Goal: Task Accomplishment & Management: Manage account settings

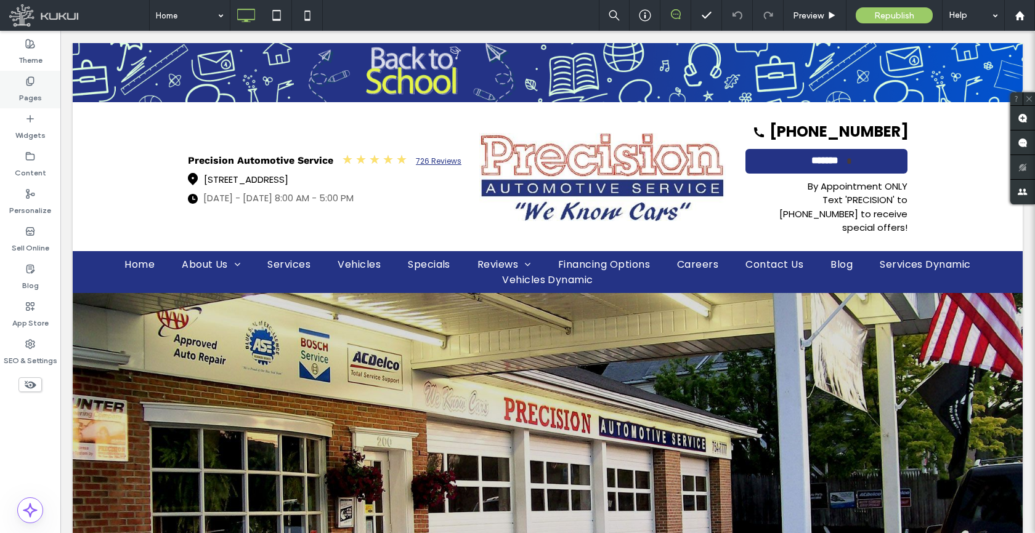
click at [36, 102] on label "Pages" at bounding box center [30, 94] width 23 height 17
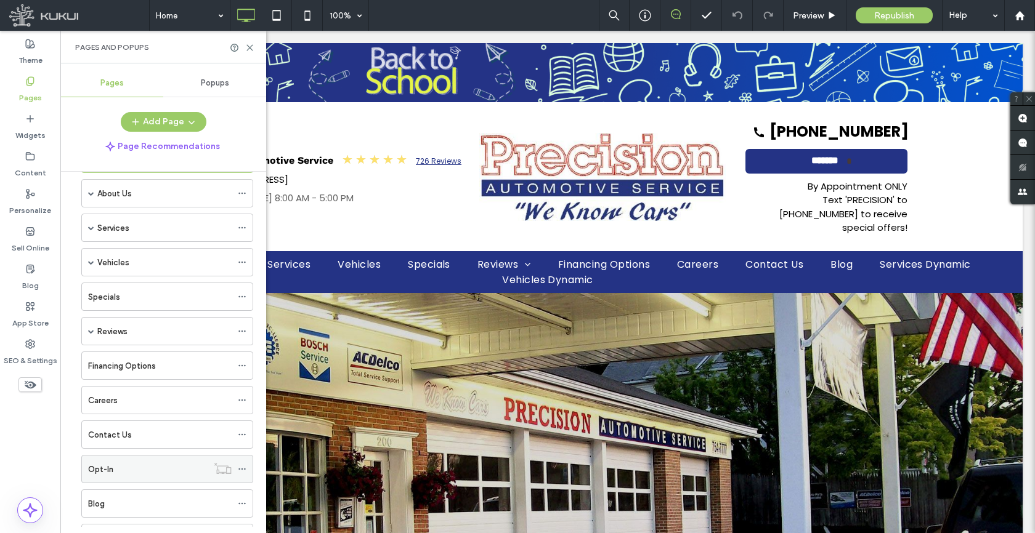
scroll to position [139, 0]
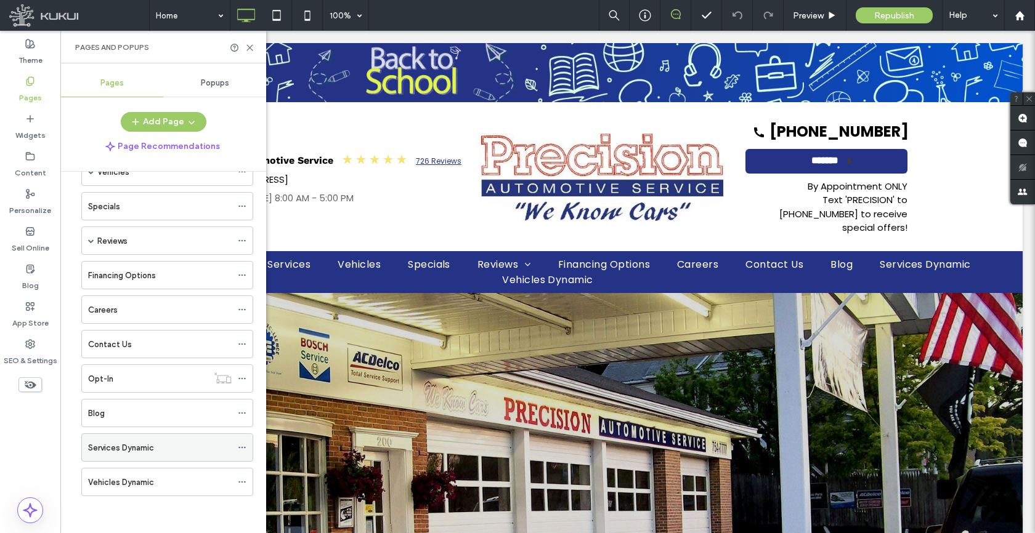
click at [241, 448] on icon at bounding box center [242, 447] width 9 height 9
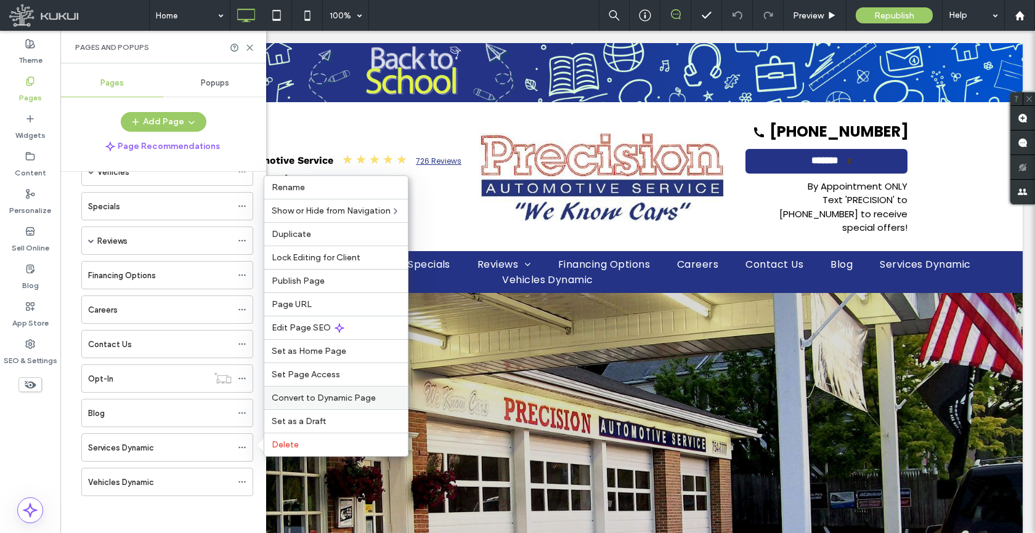
click at [300, 405] on div "Convert to Dynamic Page" at bounding box center [335, 397] width 143 height 23
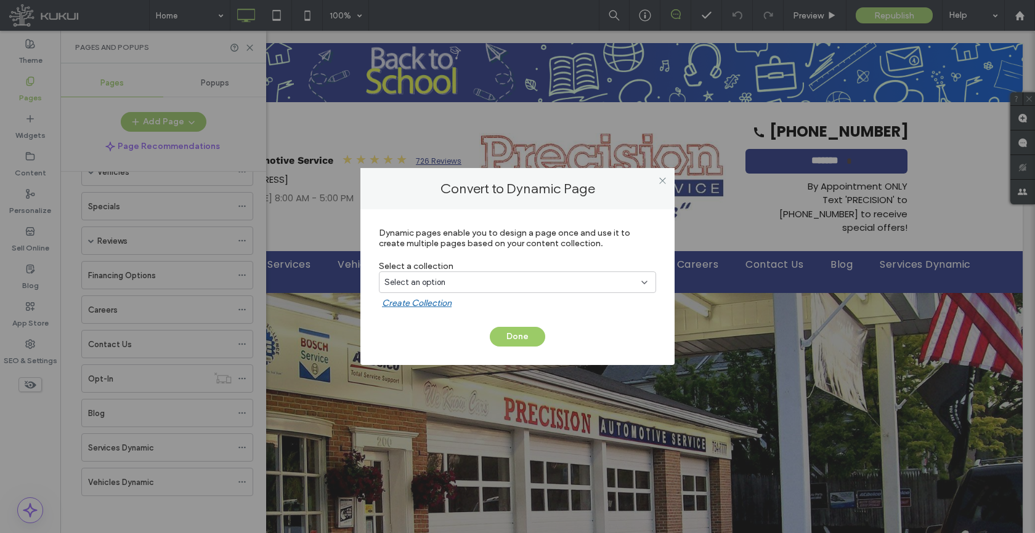
click at [497, 307] on label "Create Collection" at bounding box center [519, 306] width 274 height 17
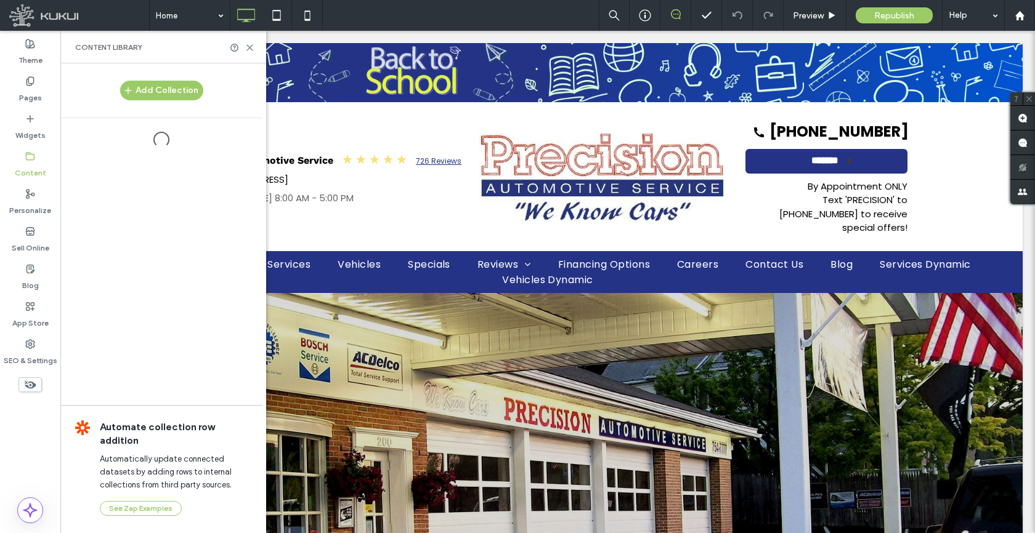
click at [496, 281] on div "Select an option" at bounding box center [509, 283] width 251 height 12
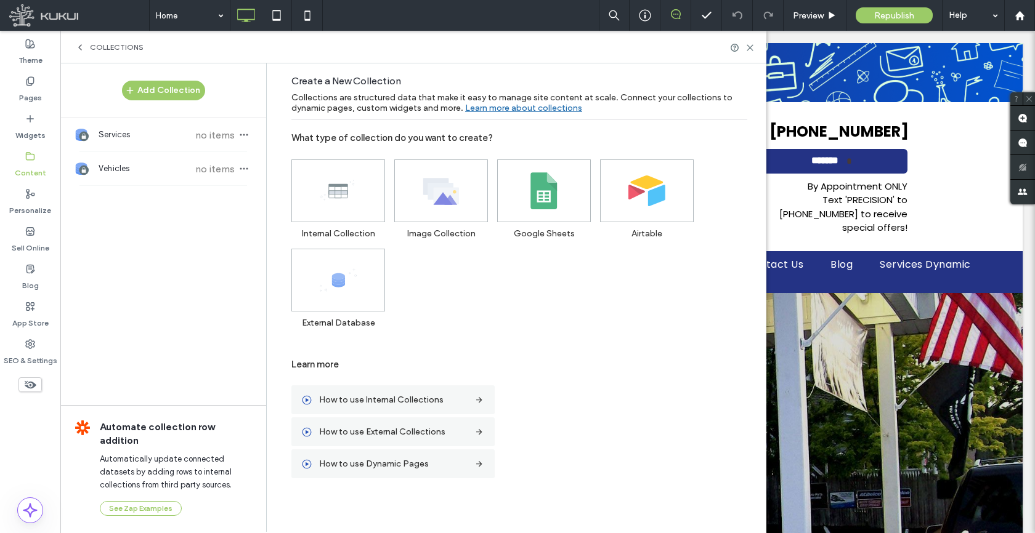
click at [745, 47] on div at bounding box center [742, 47] width 25 height 9
click at [750, 50] on icon at bounding box center [749, 47] width 9 height 9
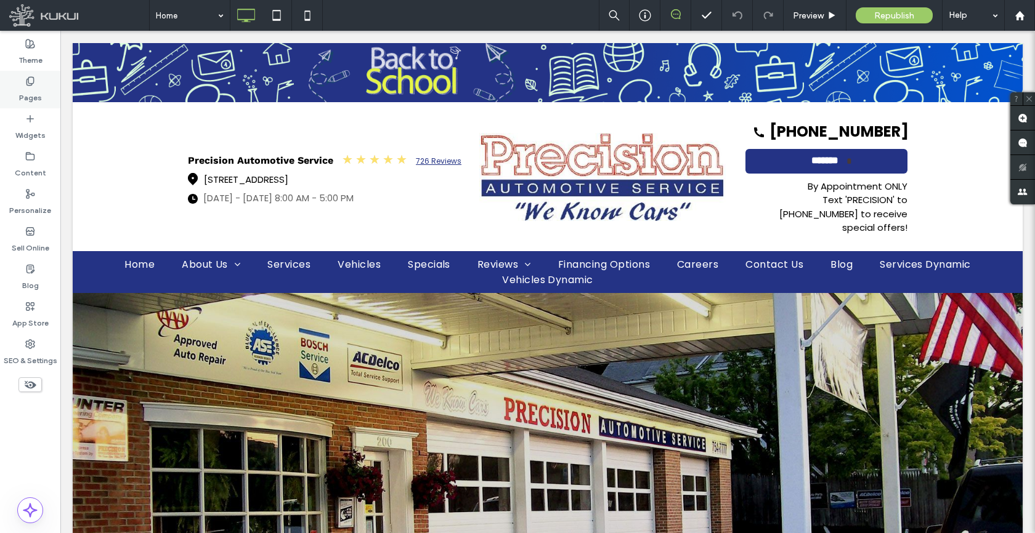
click at [37, 94] on label "Pages" at bounding box center [30, 94] width 23 height 17
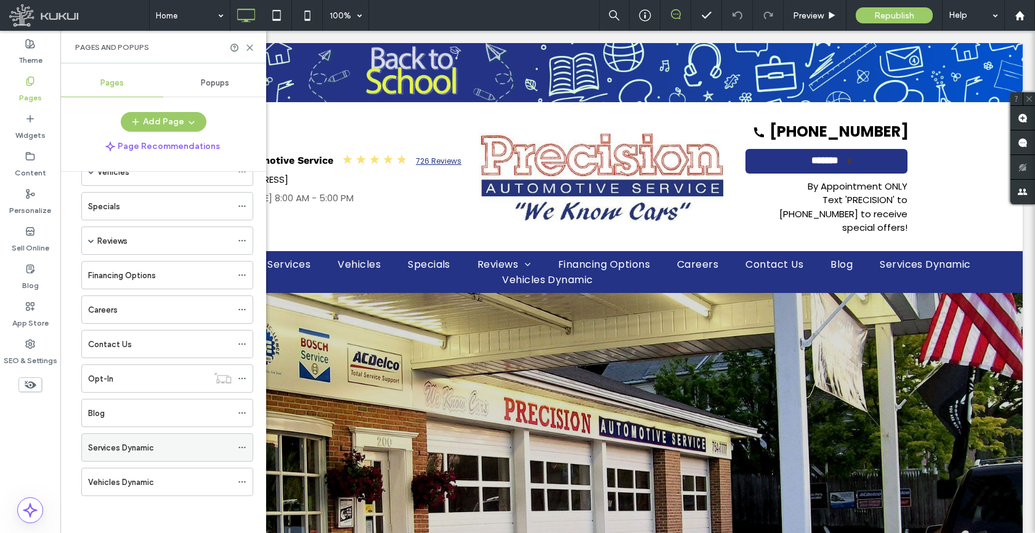
click at [243, 447] on icon at bounding box center [242, 447] width 9 height 9
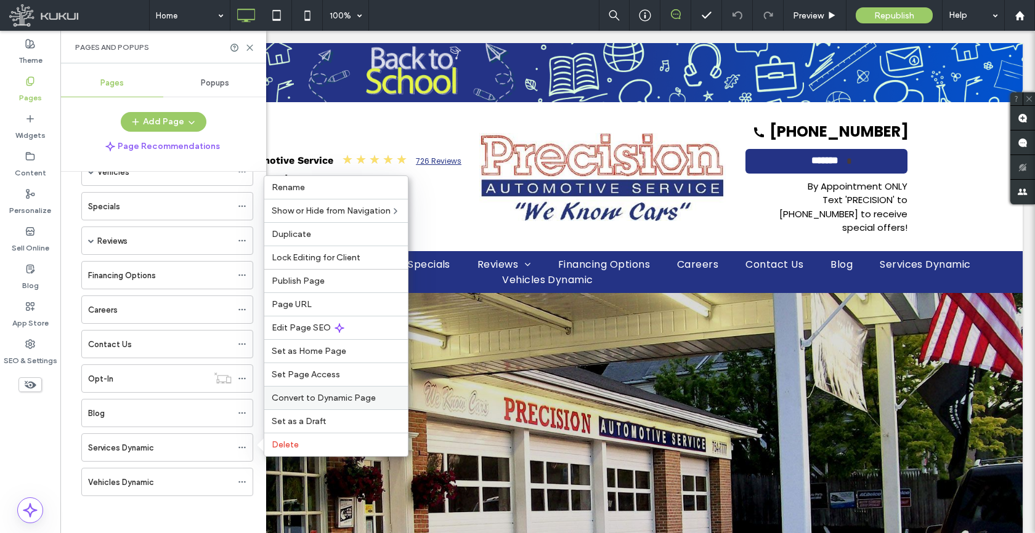
click at [306, 397] on span "Convert to Dynamic Page" at bounding box center [324, 398] width 104 height 10
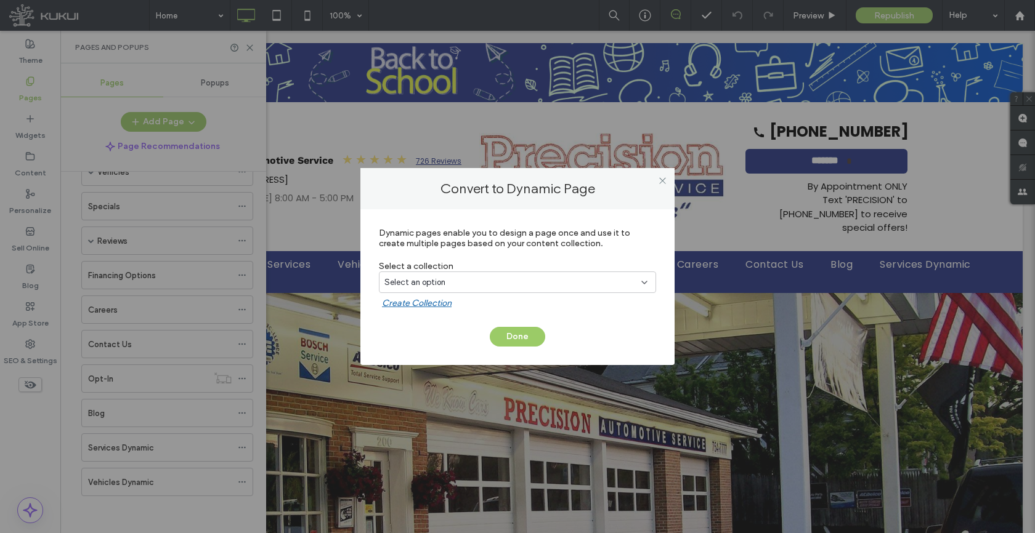
click at [426, 284] on span "Select an option" at bounding box center [414, 283] width 61 height 12
click at [435, 322] on span "Services" at bounding box center [421, 326] width 31 height 12
click at [489, 334] on div "Done" at bounding box center [517, 340] width 314 height 50
click at [505, 339] on button "Done" at bounding box center [517, 337] width 55 height 20
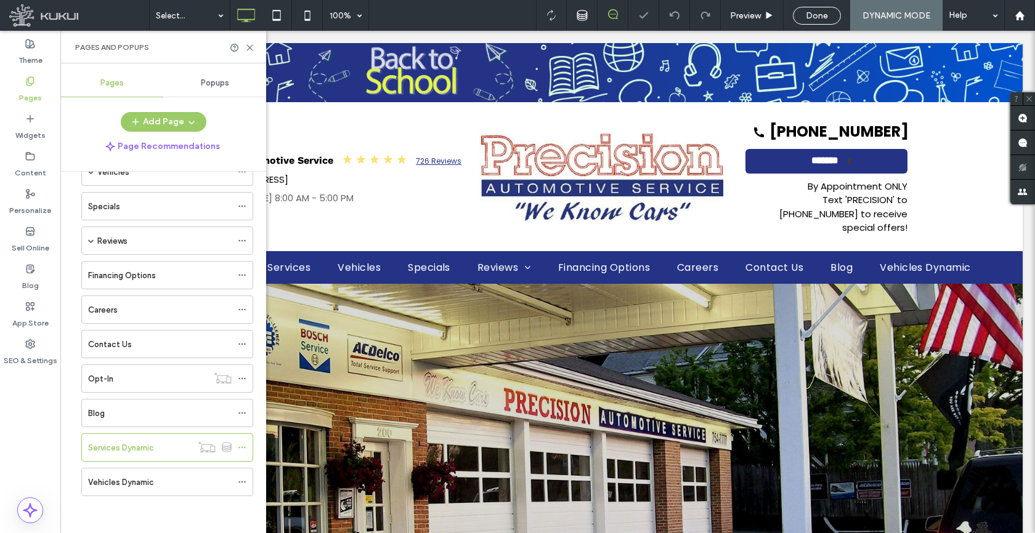
click at [243, 482] on icon at bounding box center [242, 482] width 9 height 9
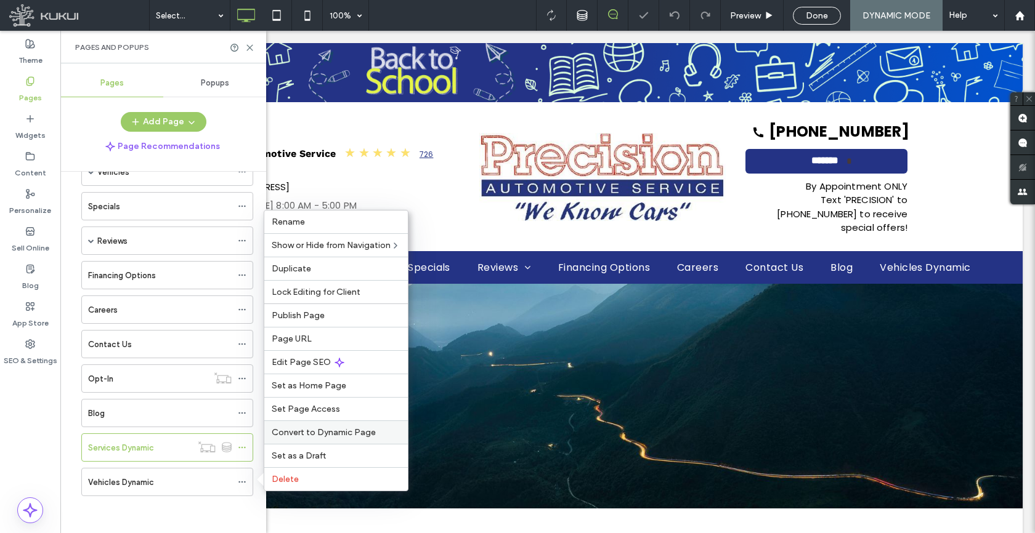
click at [331, 435] on span "Convert to Dynamic Page" at bounding box center [324, 432] width 104 height 10
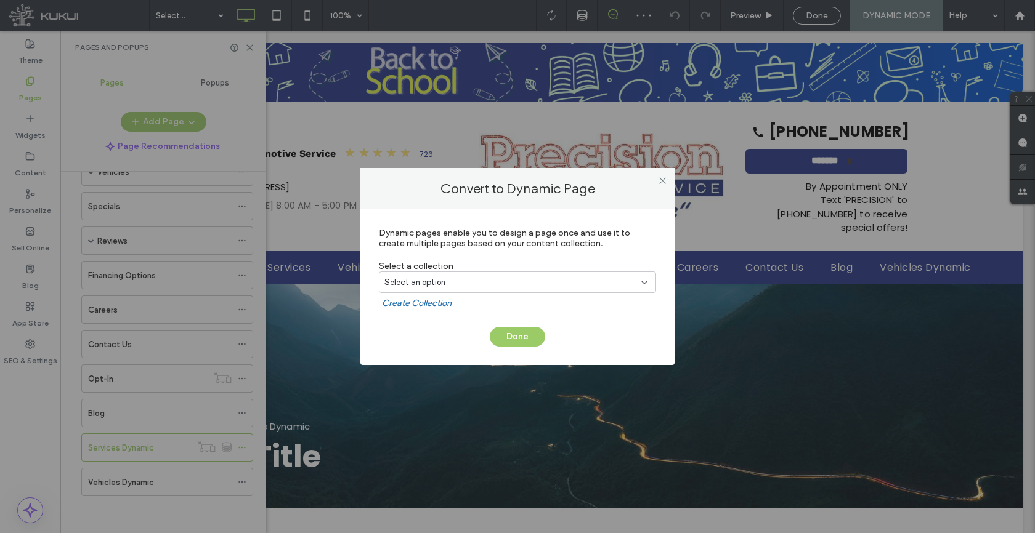
click at [480, 280] on div "Select an option" at bounding box center [509, 283] width 251 height 12
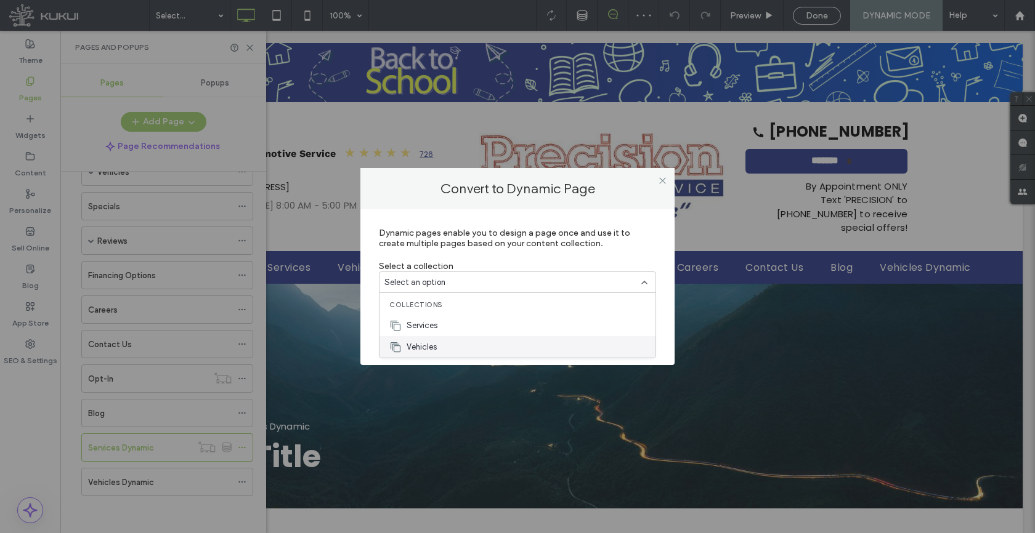
click at [462, 345] on div "Vehicles" at bounding box center [517, 347] width 276 height 22
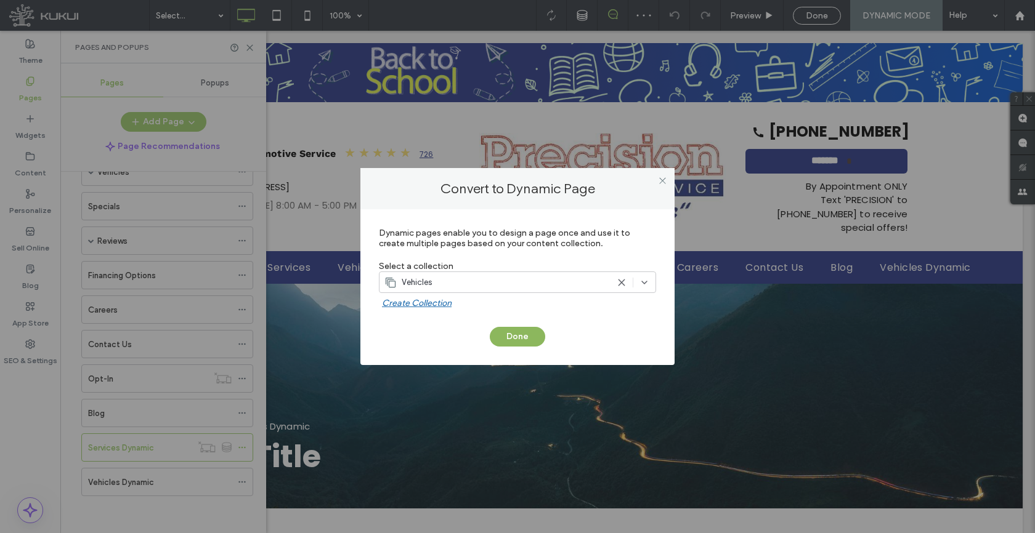
click at [509, 337] on button "Done" at bounding box center [517, 337] width 55 height 20
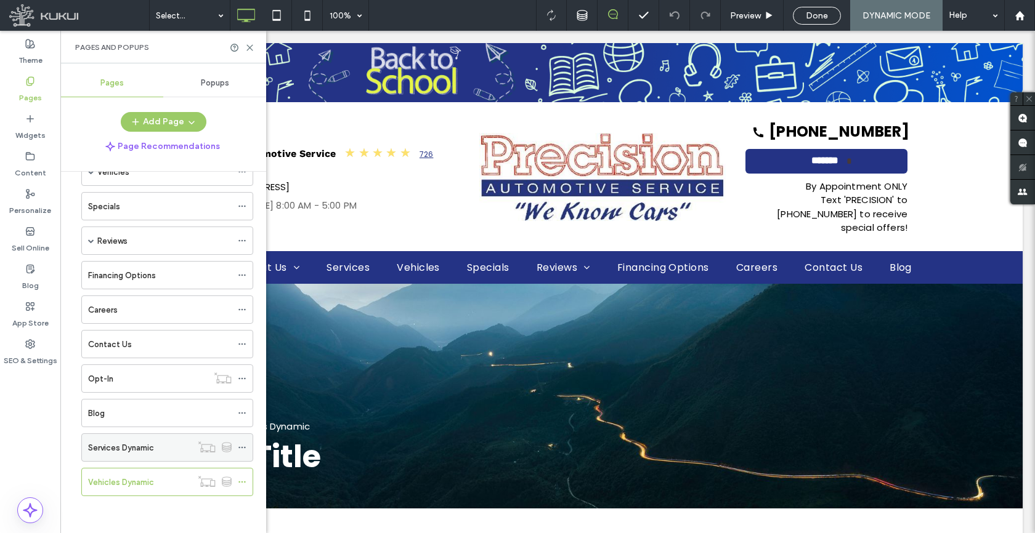
click at [242, 448] on icon at bounding box center [242, 447] width 9 height 9
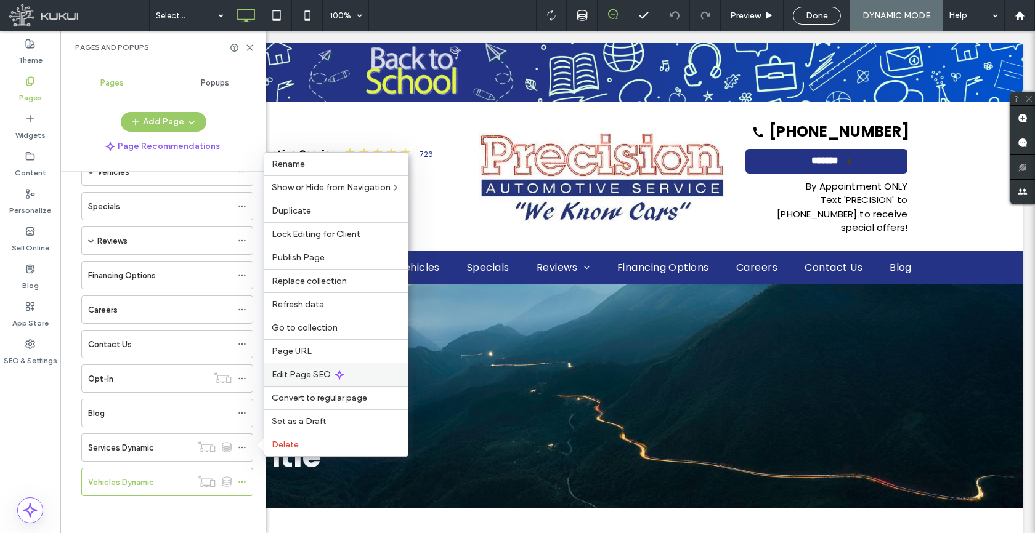
click at [317, 366] on div "Edit Page SEO" at bounding box center [335, 374] width 143 height 23
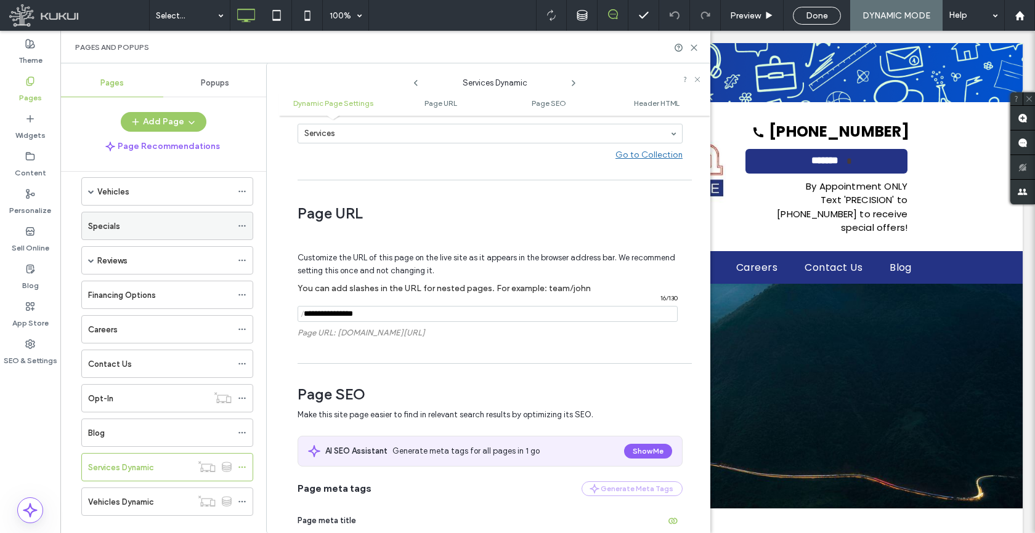
scroll to position [66, 0]
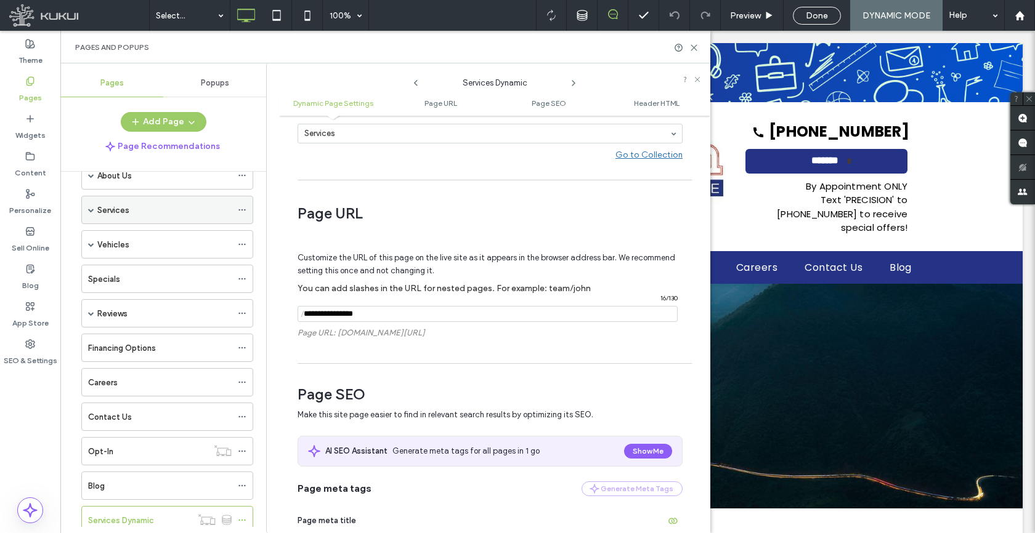
click at [244, 212] on icon at bounding box center [242, 210] width 9 height 9
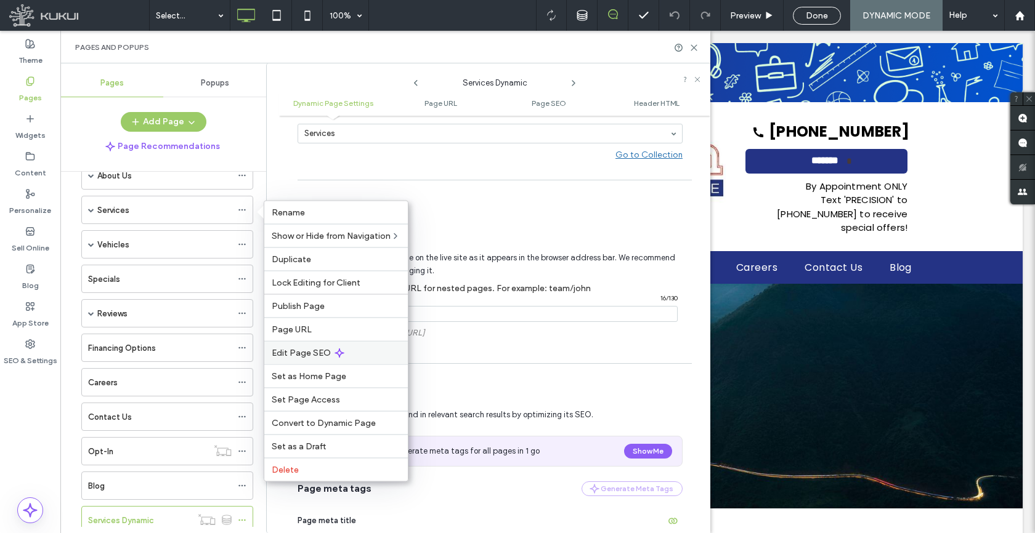
click at [308, 352] on span "Edit Page SEO" at bounding box center [301, 353] width 59 height 10
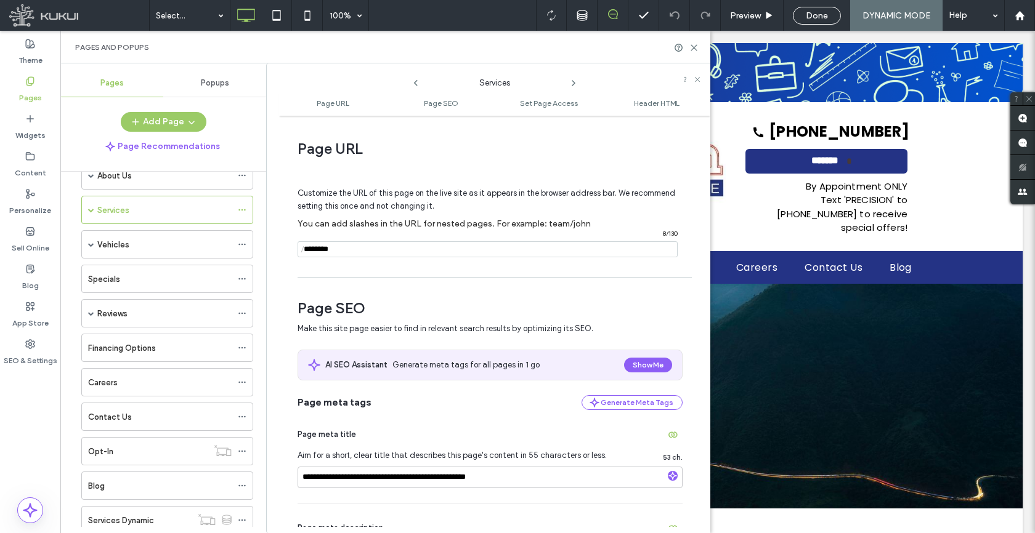
click at [377, 252] on input "notEmpty" at bounding box center [487, 249] width 380 height 16
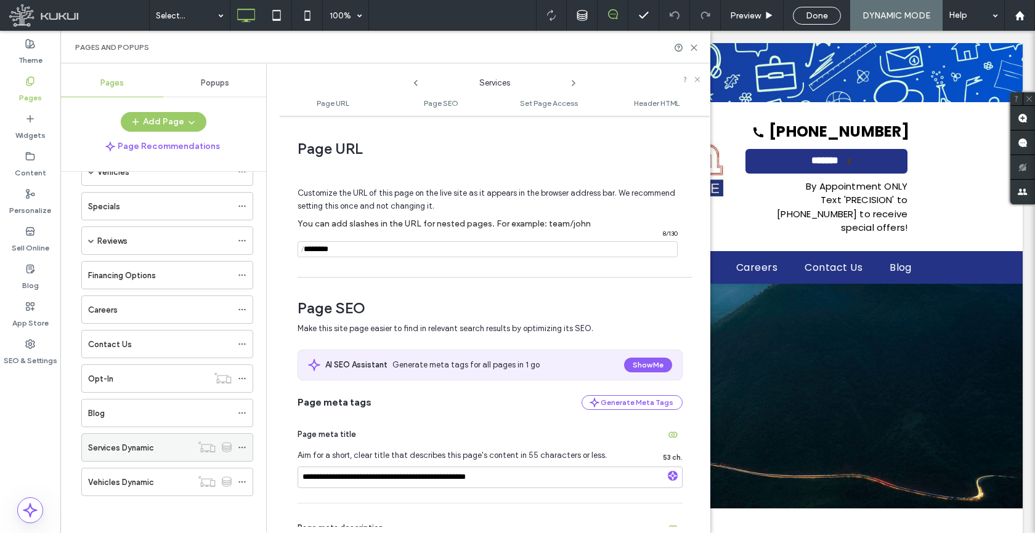
click at [243, 446] on icon at bounding box center [242, 447] width 9 height 9
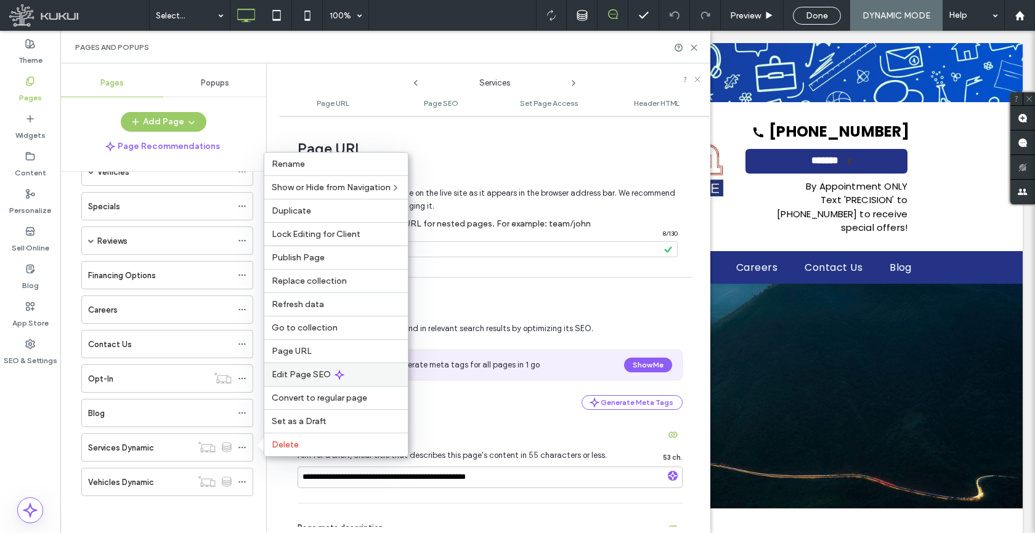
click at [301, 374] on span "Edit Page SEO" at bounding box center [301, 374] width 59 height 10
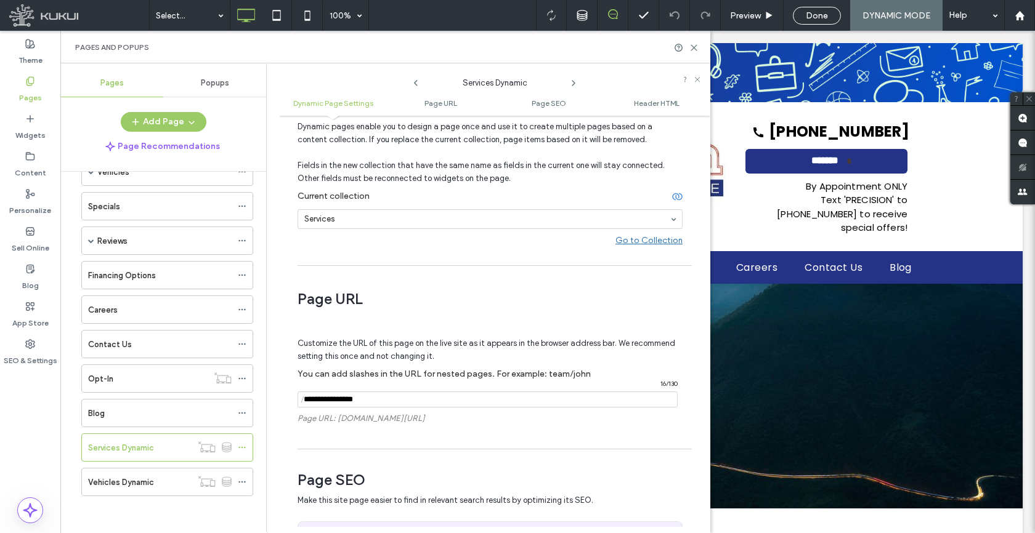
scroll to position [96, 0]
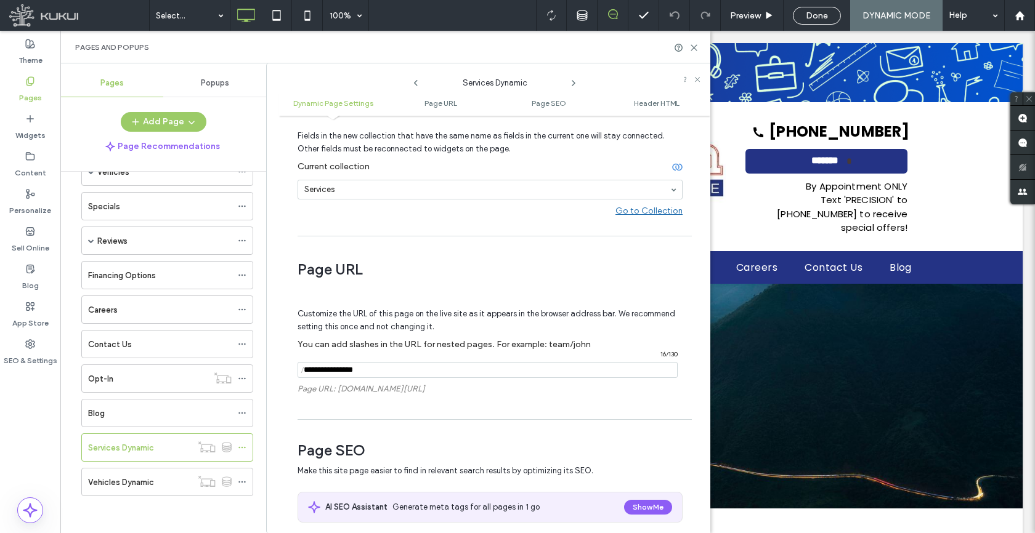
click at [386, 374] on input "notEmpty" at bounding box center [487, 370] width 380 height 16
paste input "********"
type input "********"
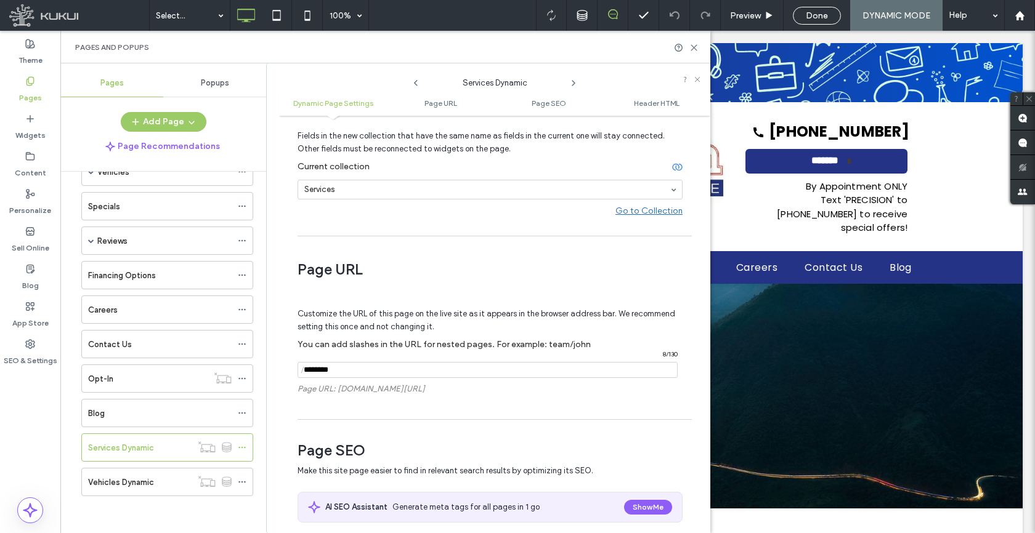
click at [395, 405] on div "Customize the URL of this page on the live site as it appears in the browser ad…" at bounding box center [489, 348] width 385 height 129
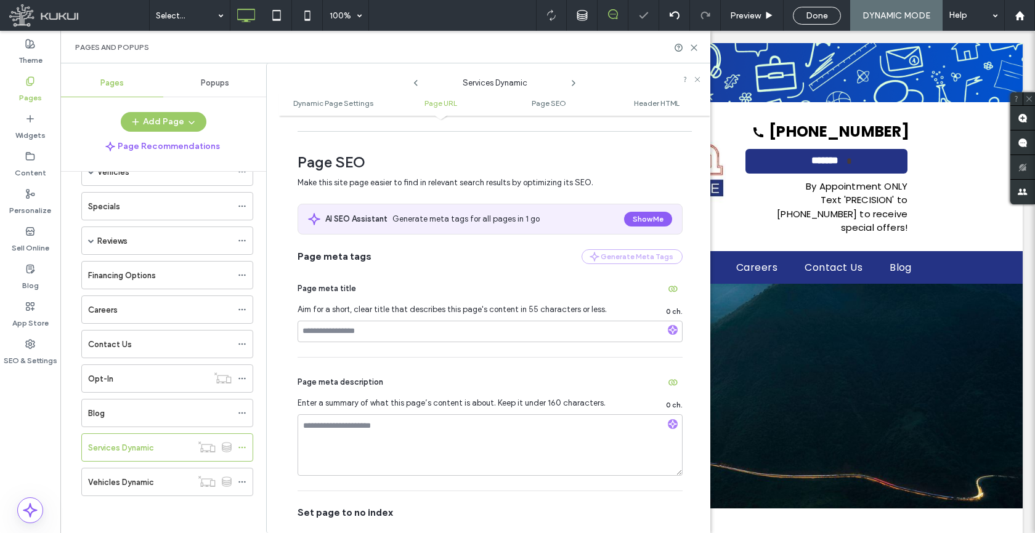
scroll to position [385, 0]
click at [663, 292] on span "button" at bounding box center [673, 288] width 20 height 20
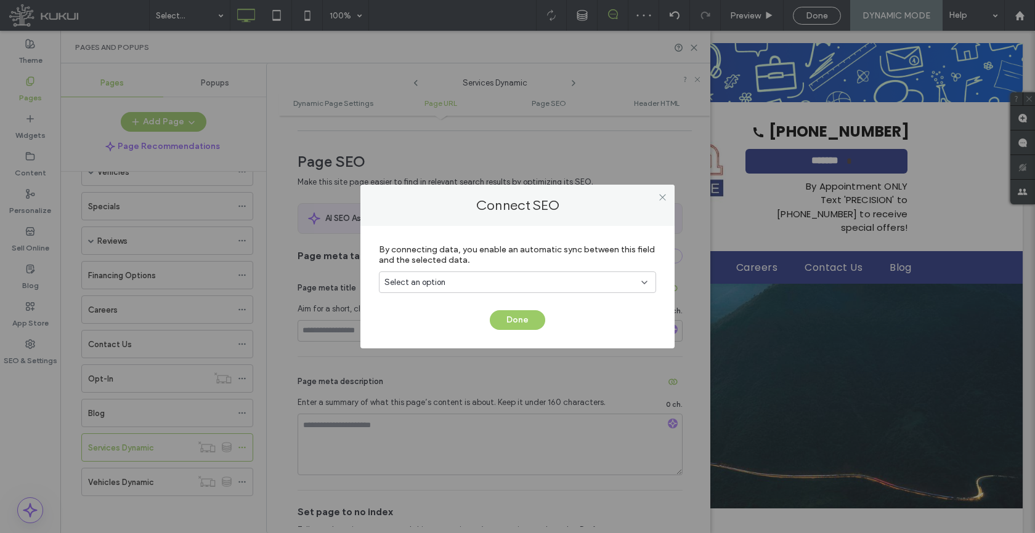
click at [446, 282] on div "Select an option" at bounding box center [509, 283] width 251 height 12
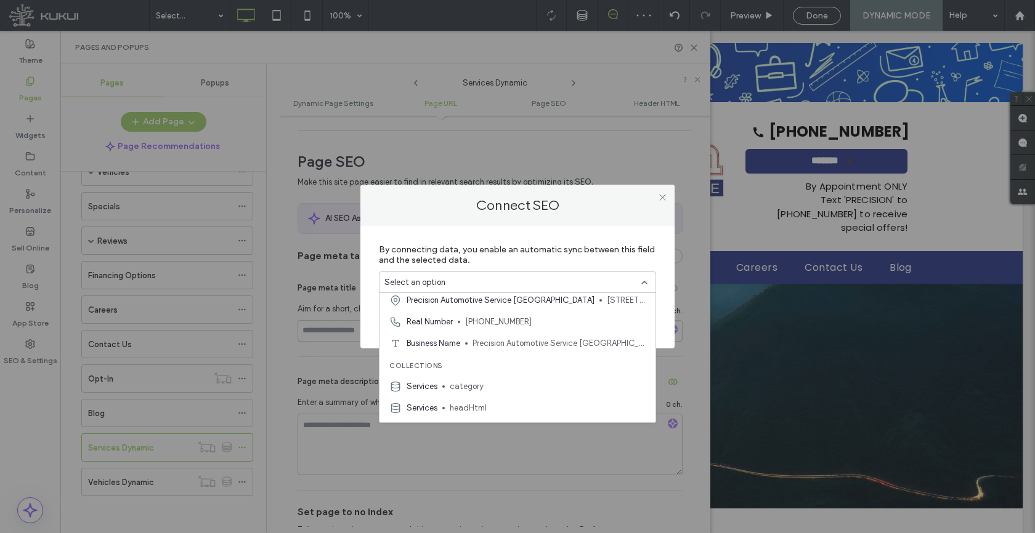
scroll to position [302, 0]
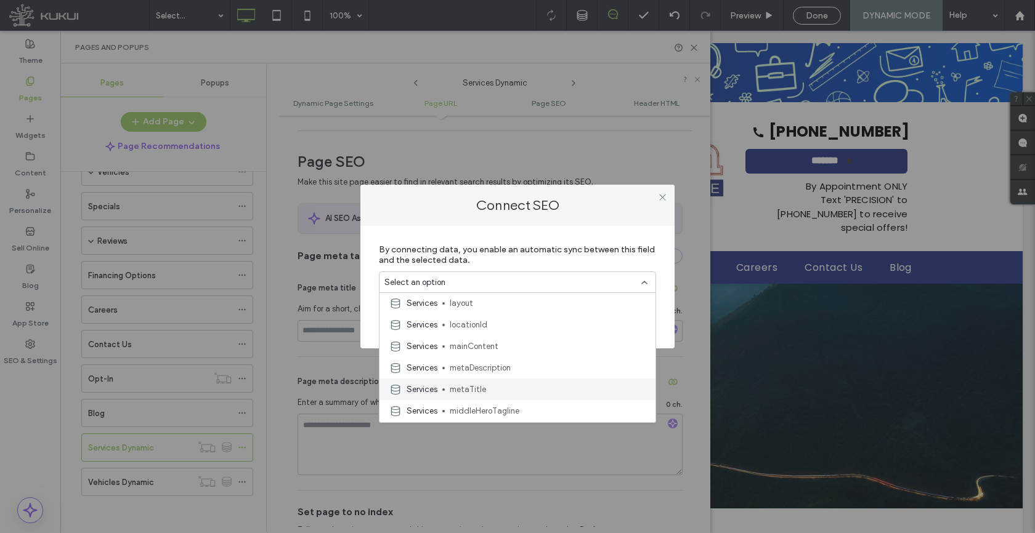
click at [481, 387] on span "metaTitle" at bounding box center [548, 390] width 196 height 12
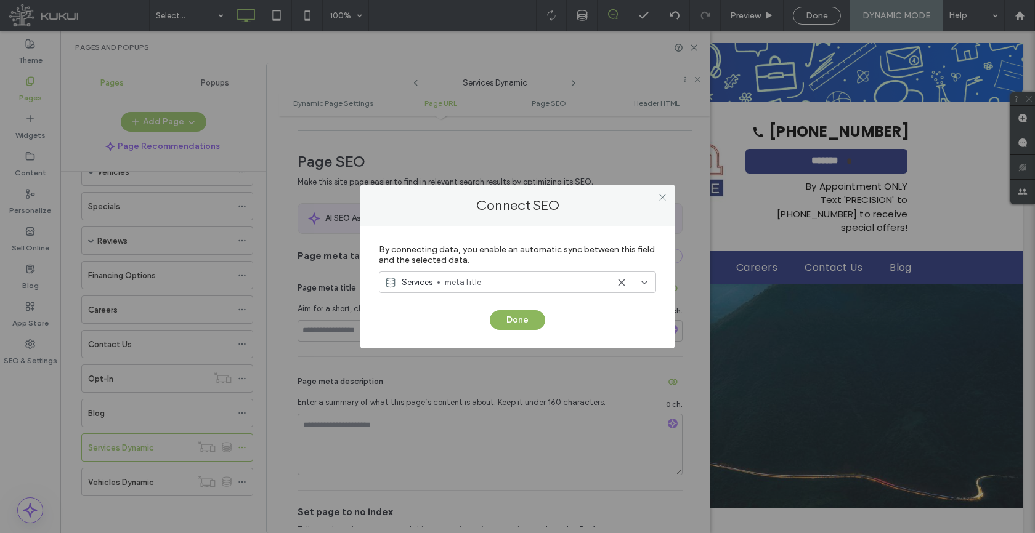
click at [511, 320] on button "Done" at bounding box center [517, 320] width 55 height 20
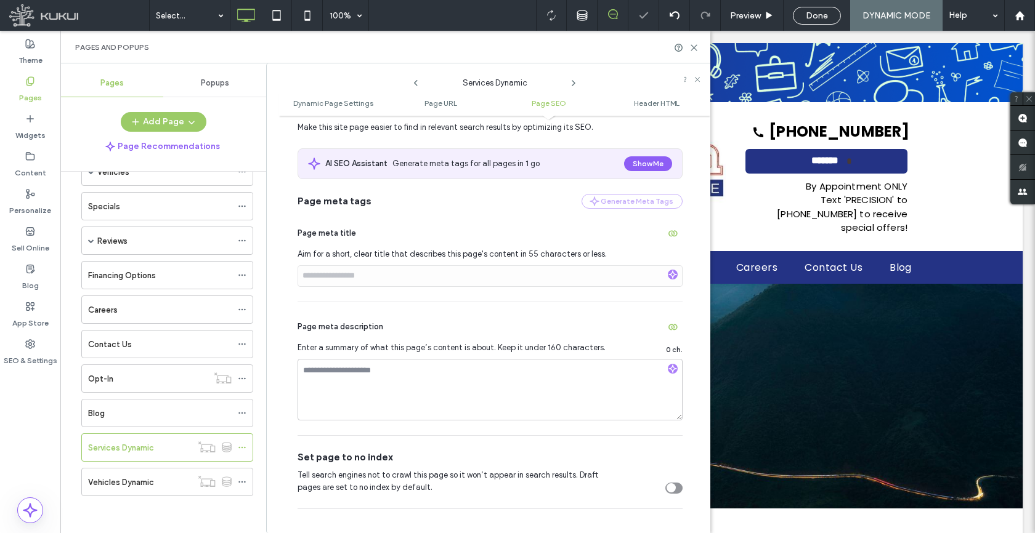
scroll to position [474, 0]
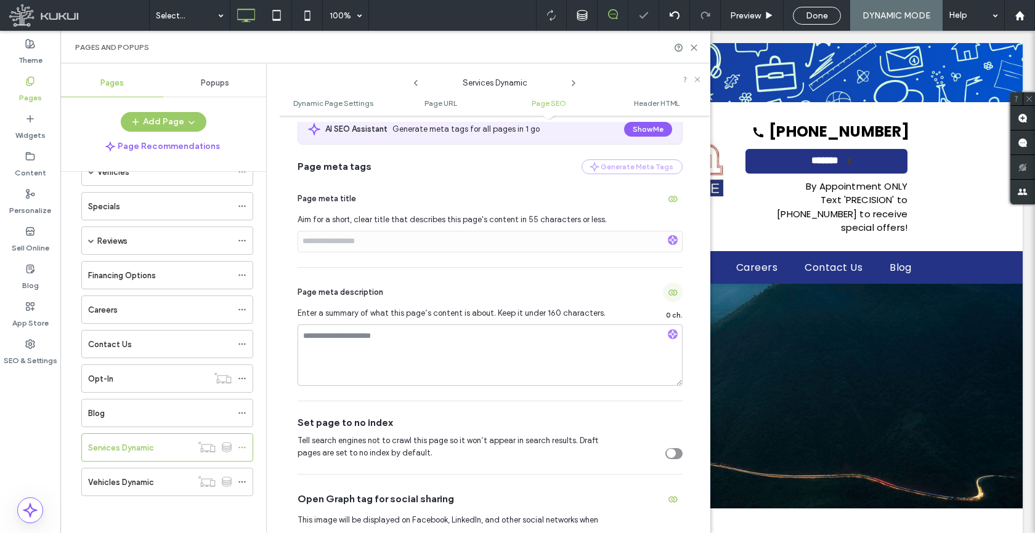
click at [663, 296] on span "button" at bounding box center [673, 293] width 20 height 20
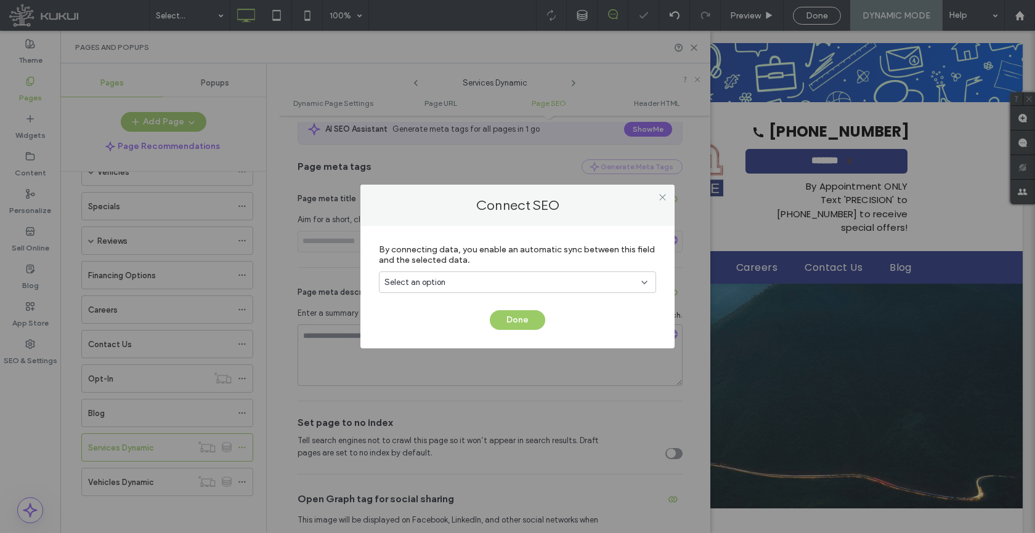
click at [430, 291] on div "Select an option" at bounding box center [517, 283] width 277 height 22
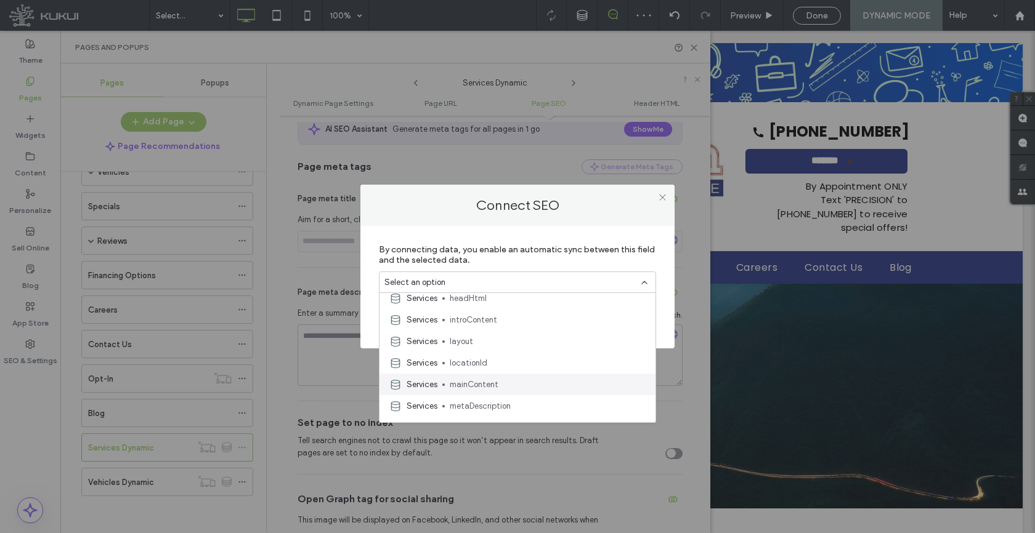
scroll to position [292, 0]
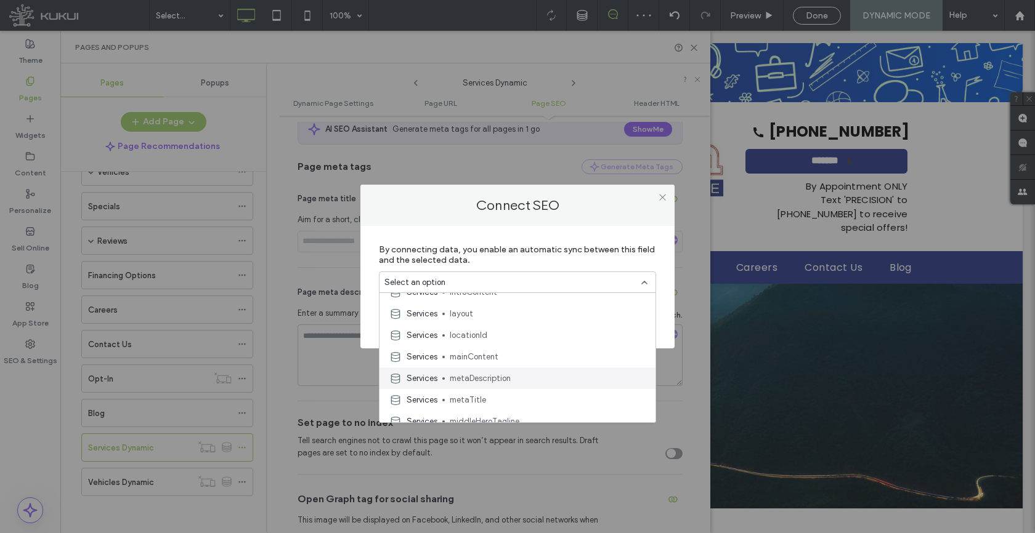
click at [486, 373] on span "metaDescription" at bounding box center [548, 379] width 196 height 12
click at [486, 373] on div "Connect SEO By connecting data, you enable an automatic sync between this field…" at bounding box center [517, 266] width 1035 height 533
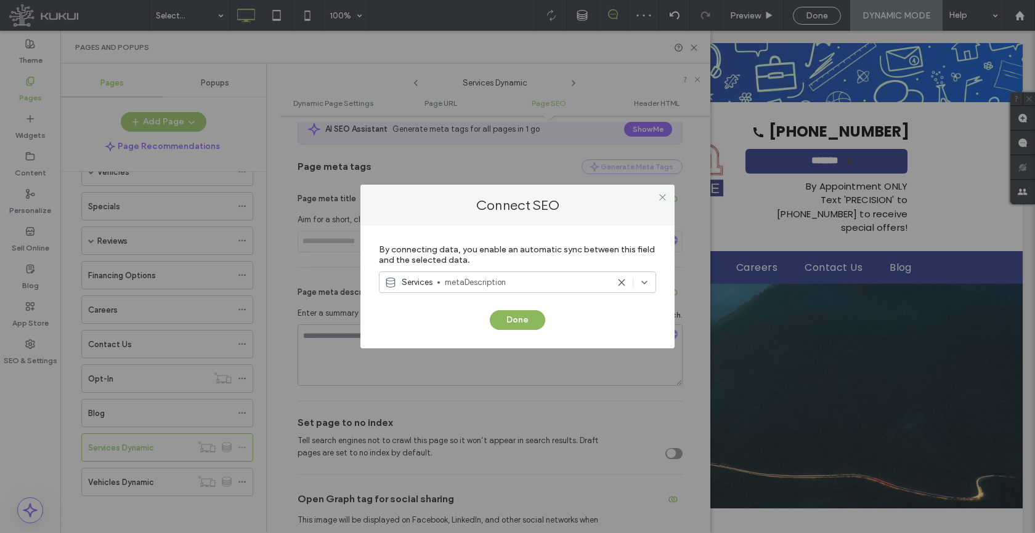
click at [522, 318] on button "Done" at bounding box center [517, 320] width 55 height 20
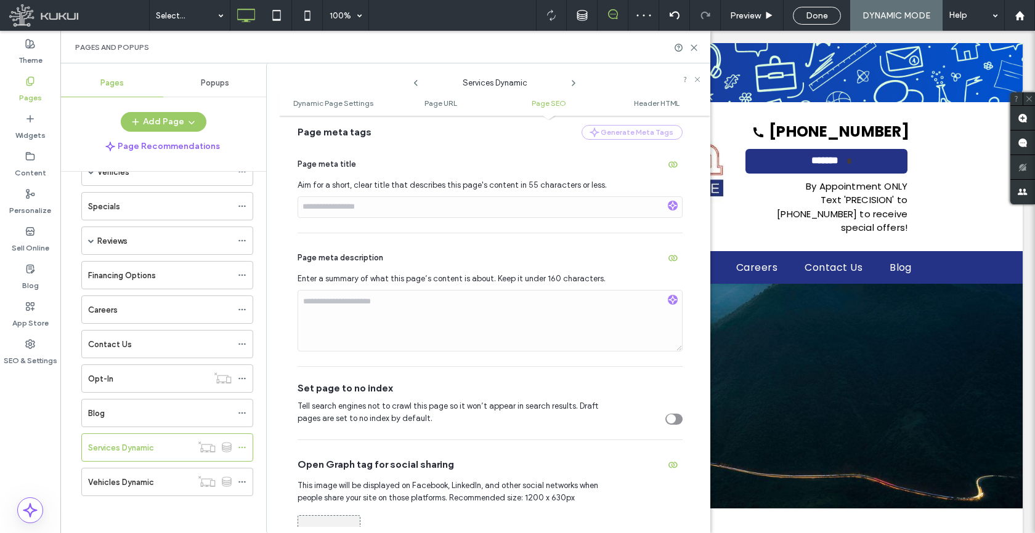
scroll to position [557, 0]
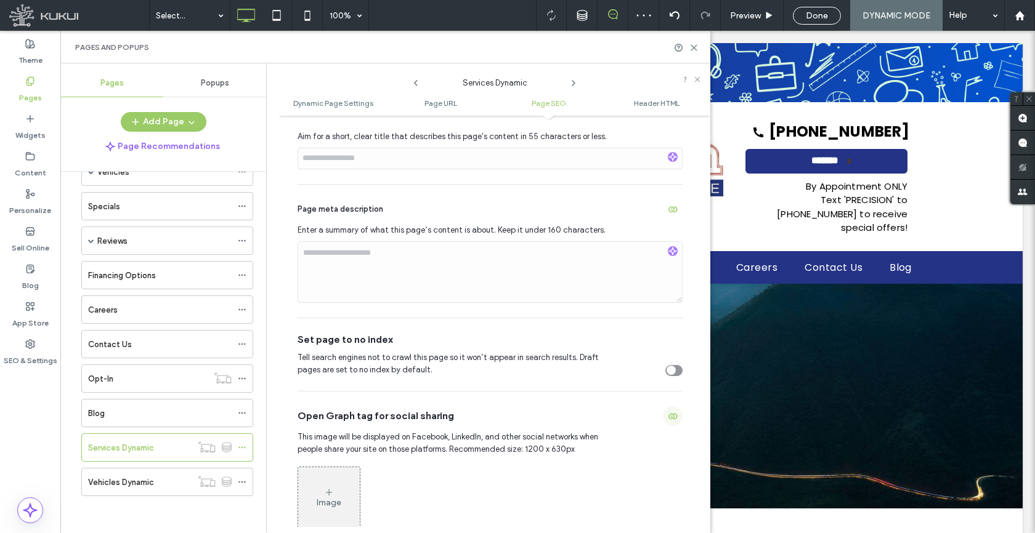
click at [668, 418] on icon "button" at bounding box center [673, 416] width 10 height 10
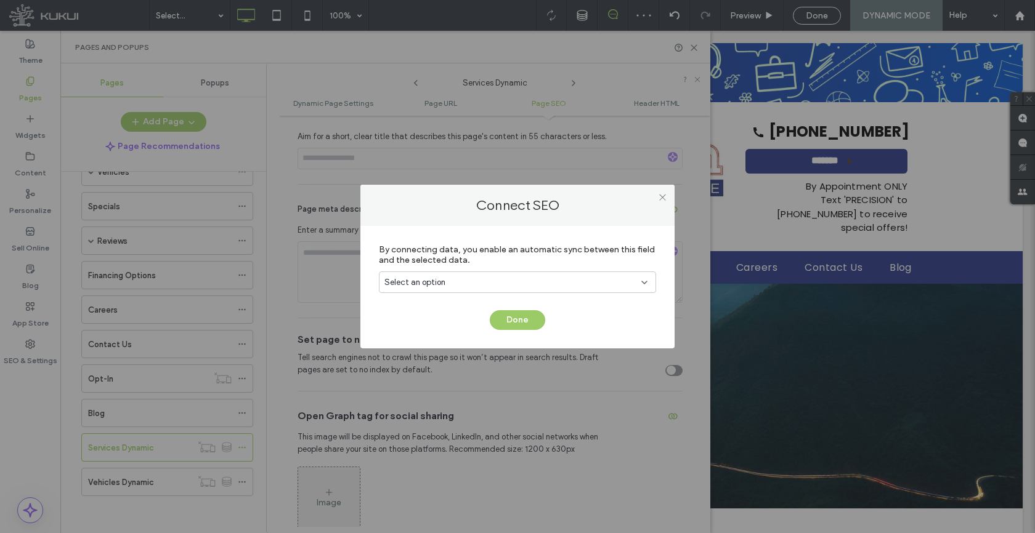
click at [461, 295] on div "Select an option" at bounding box center [517, 285] width 277 height 26
click at [462, 291] on div "Select an option" at bounding box center [517, 283] width 277 height 22
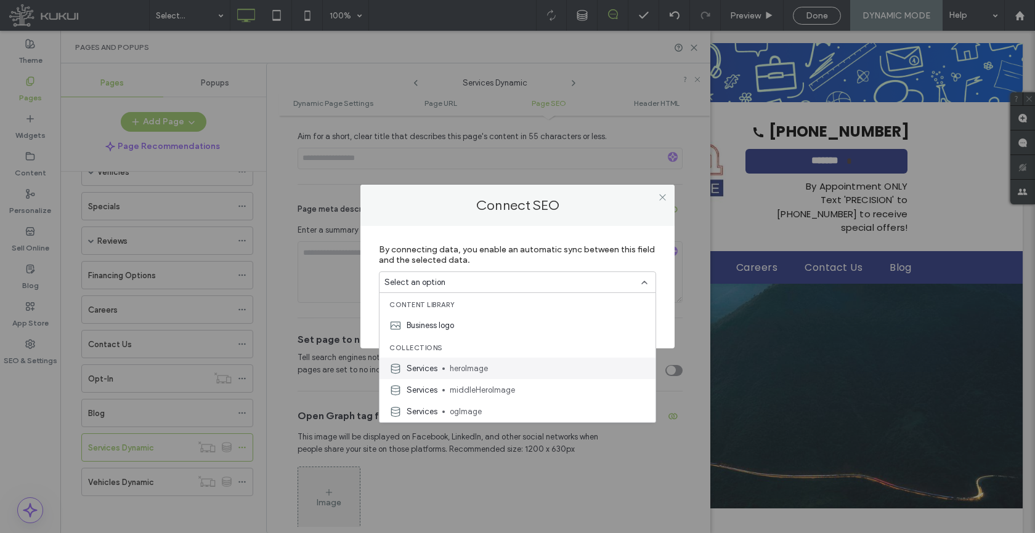
scroll to position [43, 0]
click at [486, 361] on div "Services ogImage" at bounding box center [517, 369] width 276 height 22
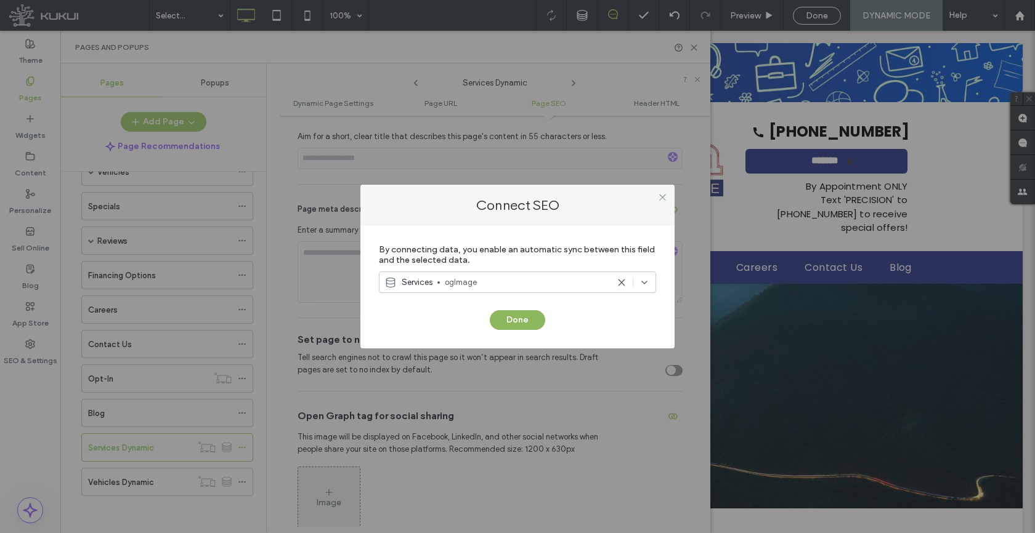
click at [518, 323] on button "Done" at bounding box center [517, 320] width 55 height 20
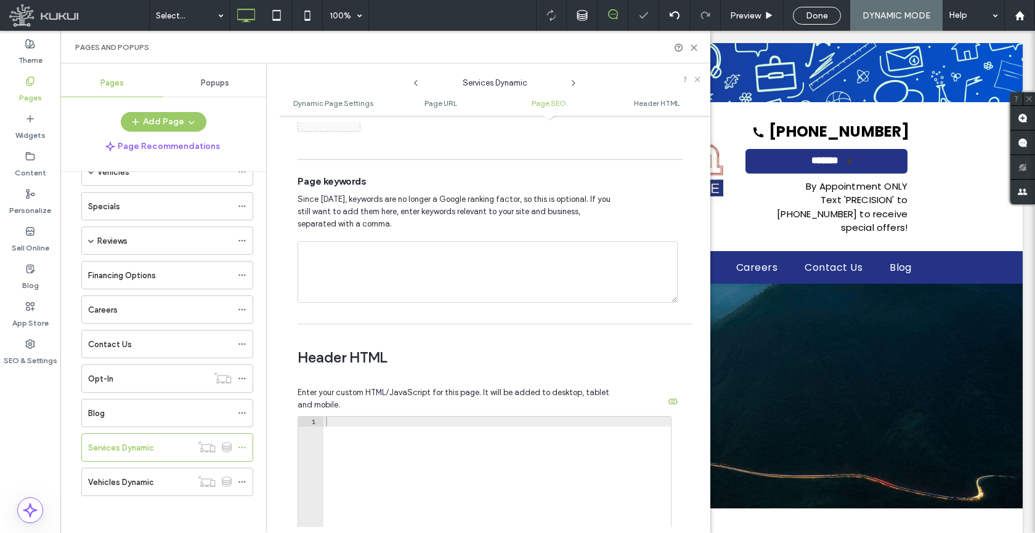
scroll to position [1096, 0]
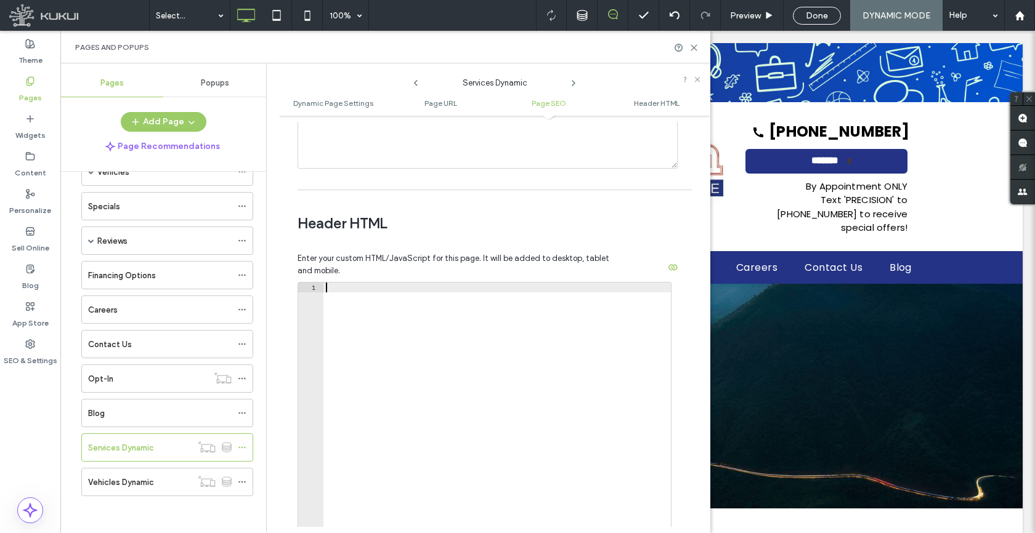
click at [422, 331] on div at bounding box center [496, 415] width 347 height 265
paste textarea "**********"
type textarea "**********"
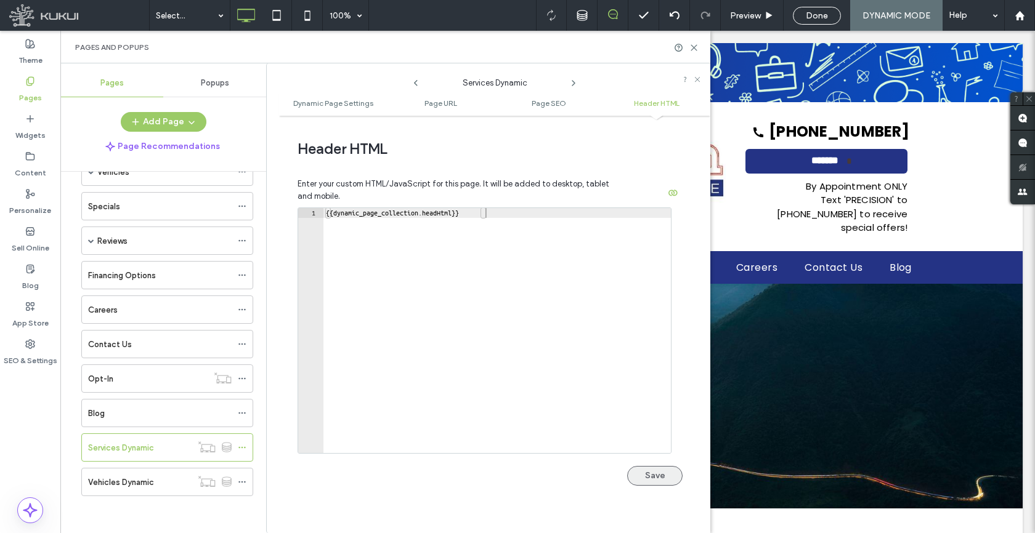
click at [647, 480] on button "Save" at bounding box center [654, 476] width 55 height 20
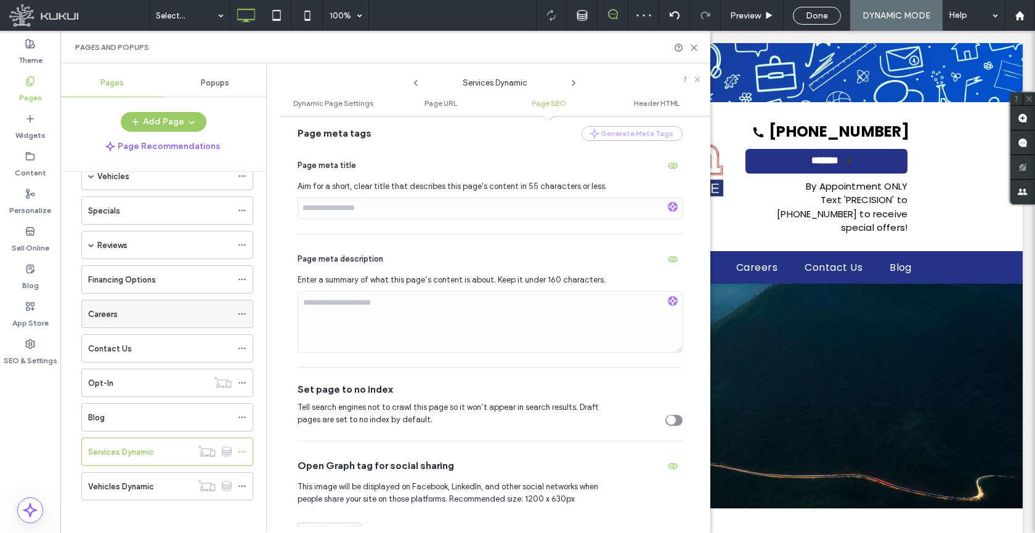
scroll to position [139, 0]
click at [243, 480] on icon at bounding box center [242, 482] width 9 height 9
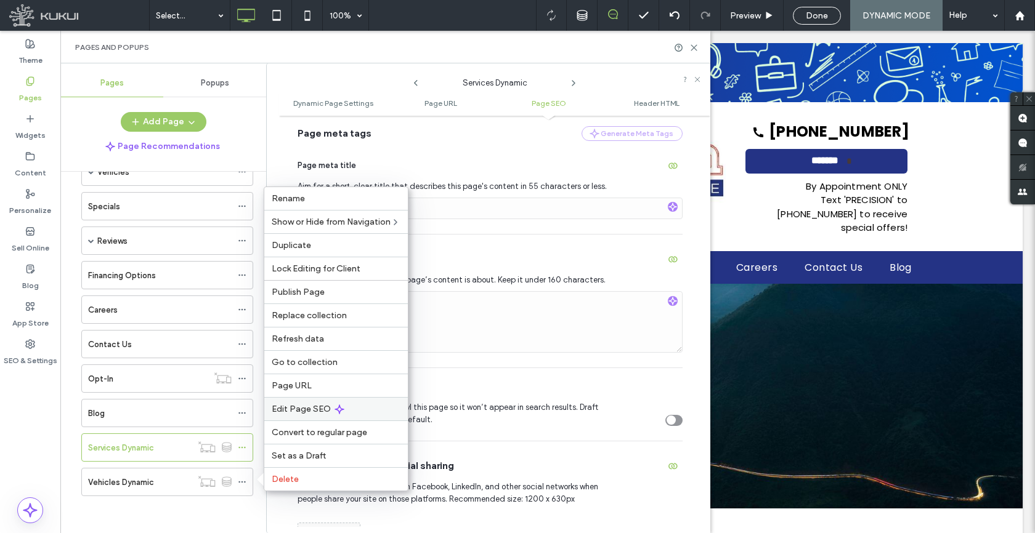
click at [294, 408] on span "Edit Page SEO" at bounding box center [301, 409] width 59 height 10
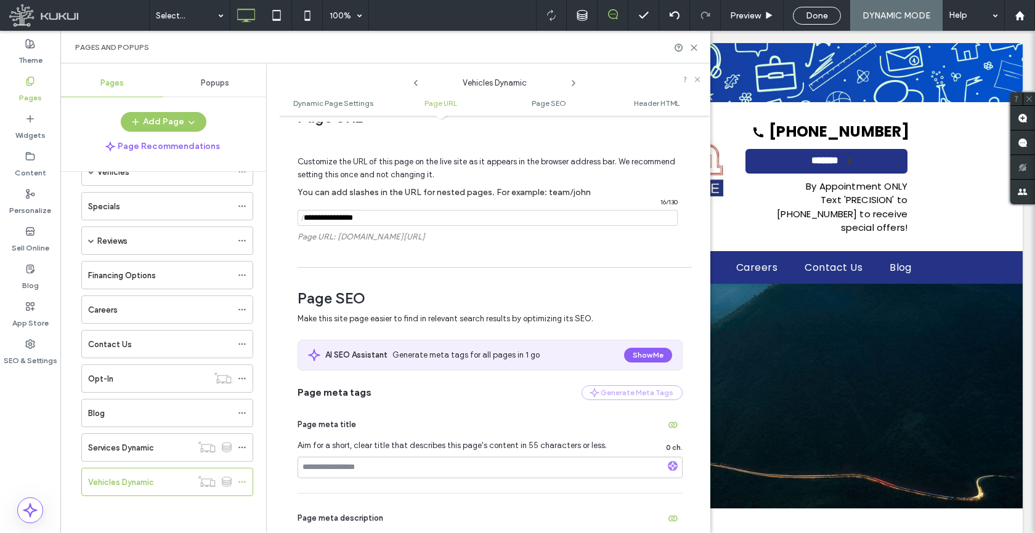
scroll to position [249, 0]
click at [669, 425] on use "button" at bounding box center [672, 424] width 9 height 6
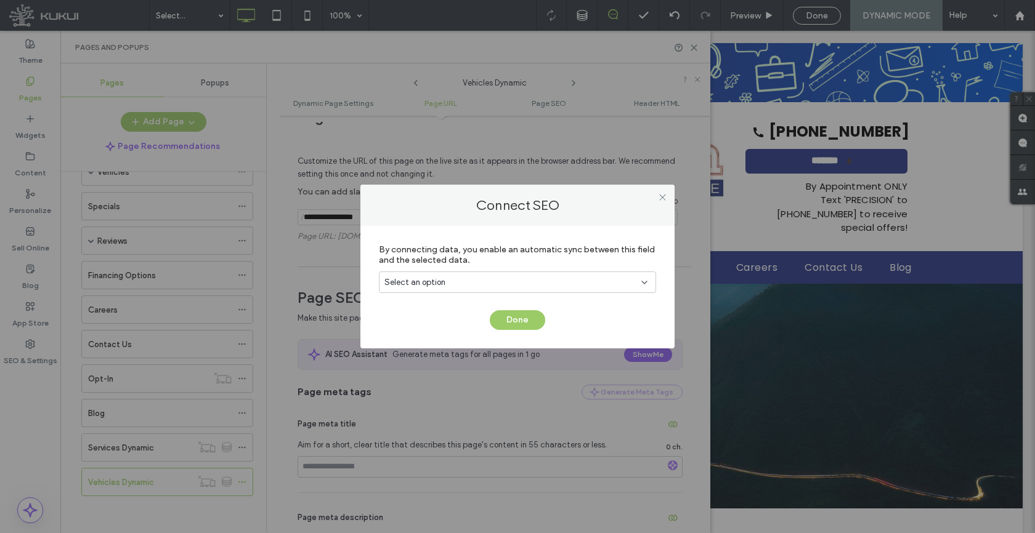
click at [464, 282] on div "Select an option" at bounding box center [509, 283] width 251 height 12
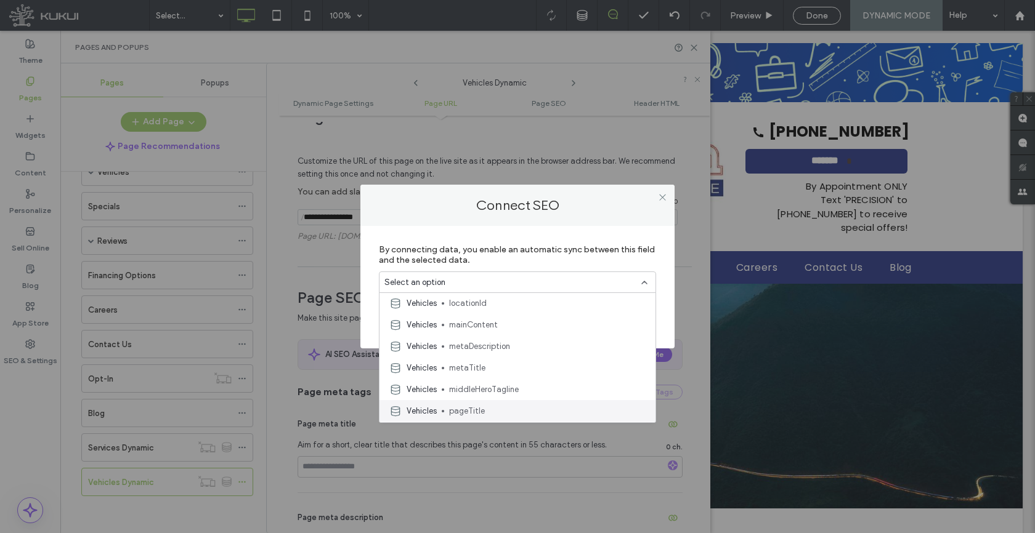
scroll to position [342, 0]
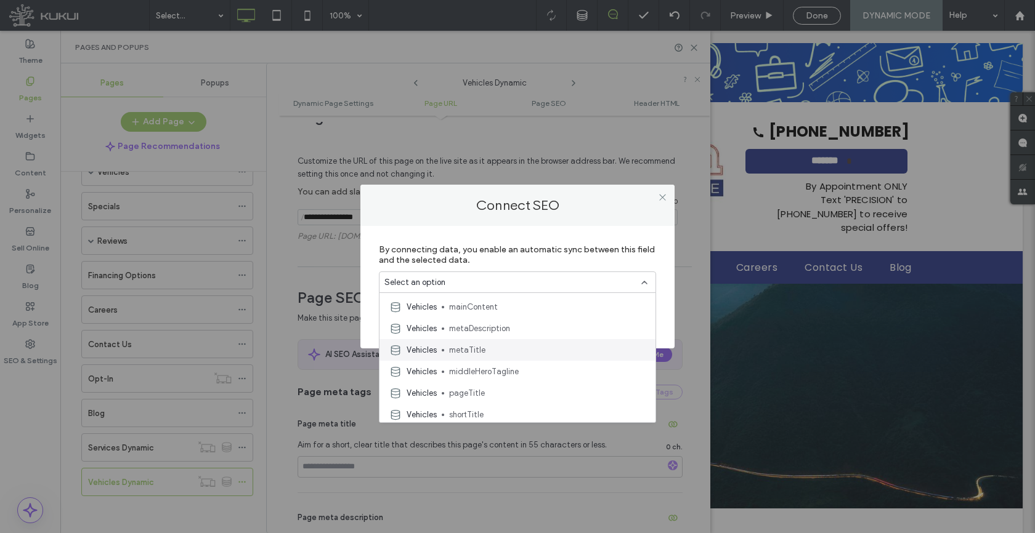
click at [477, 353] on span "metaTitle" at bounding box center [547, 350] width 196 height 12
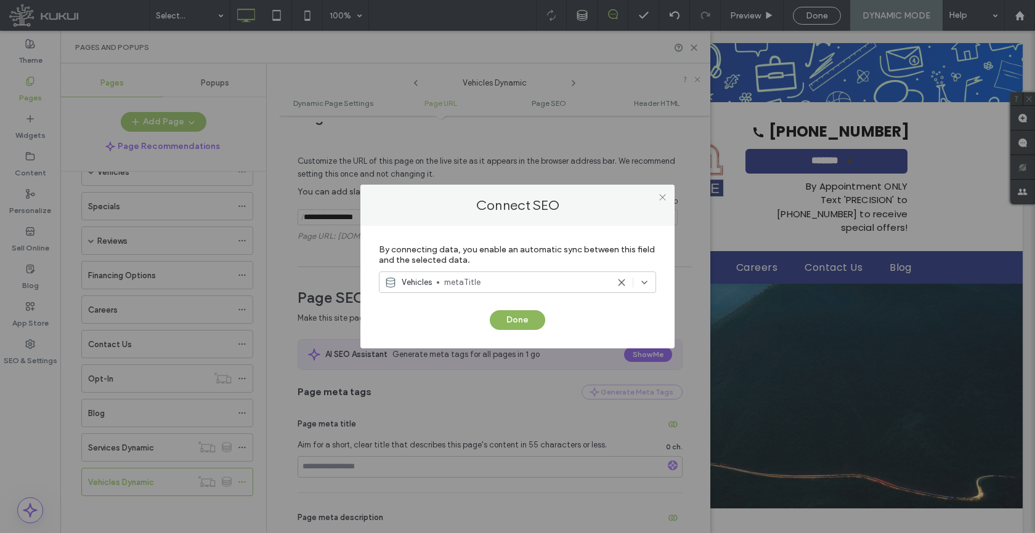
click at [502, 321] on button "Done" at bounding box center [517, 320] width 55 height 20
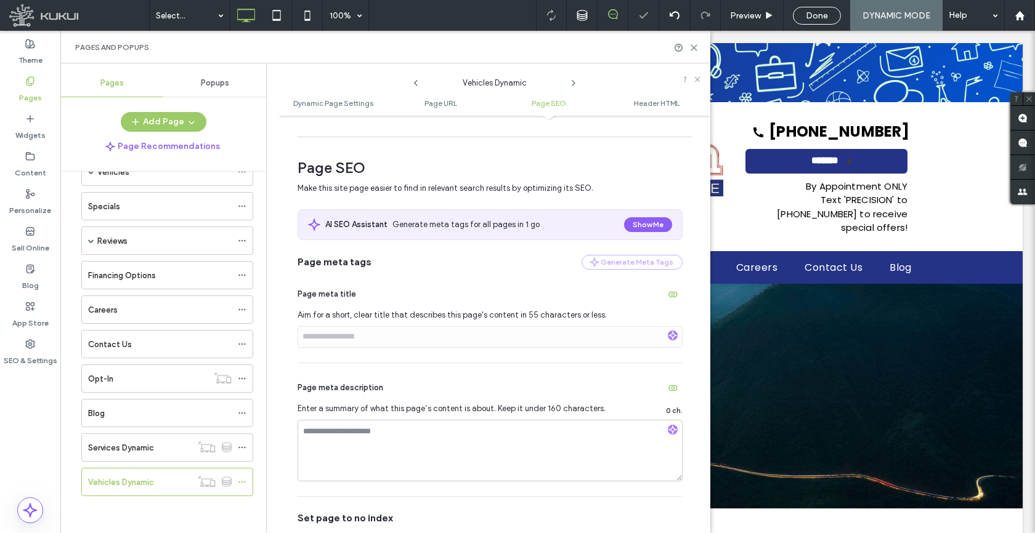
scroll to position [573, 0]
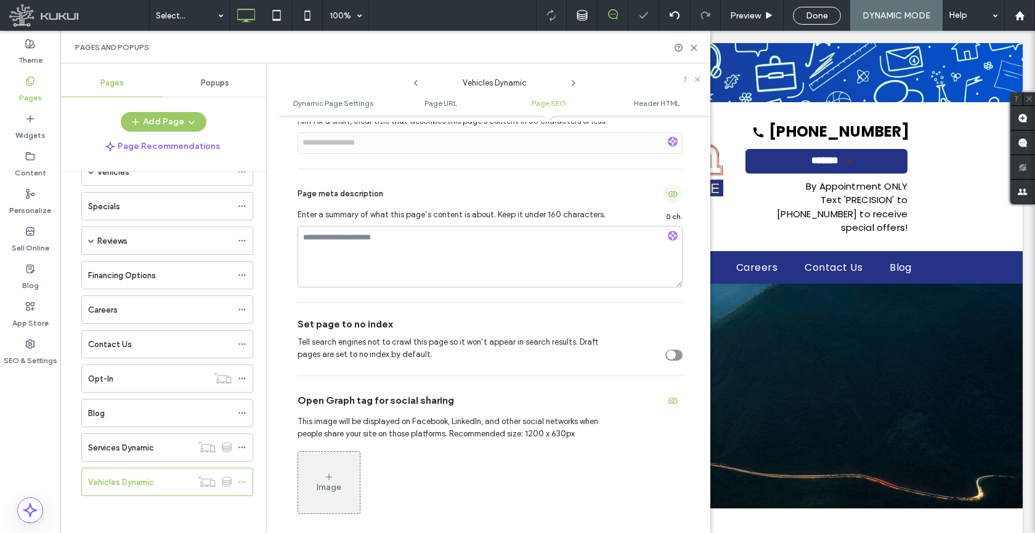
click at [664, 188] on span "button" at bounding box center [673, 194] width 20 height 20
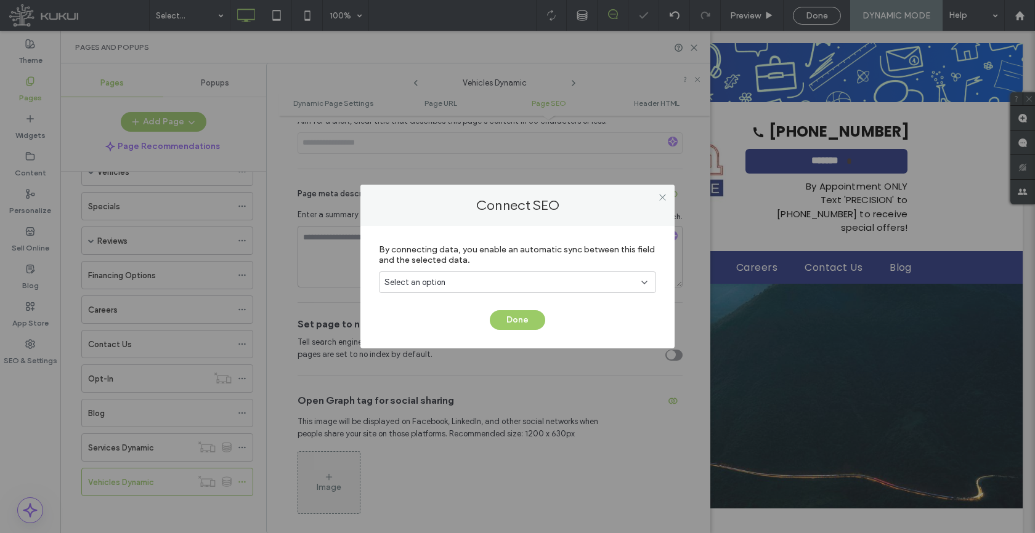
click at [477, 284] on div "Select an option" at bounding box center [509, 283] width 251 height 12
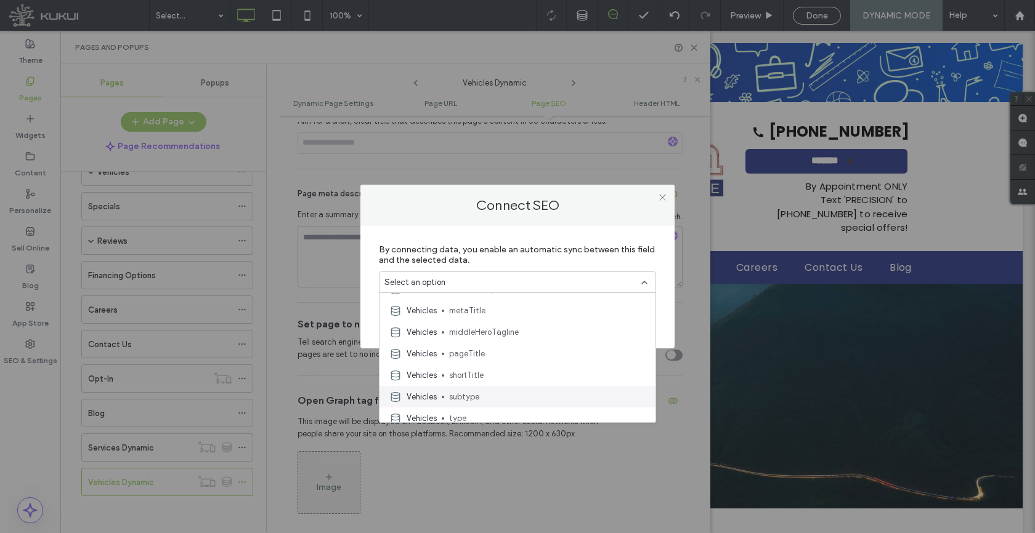
scroll to position [327, 0]
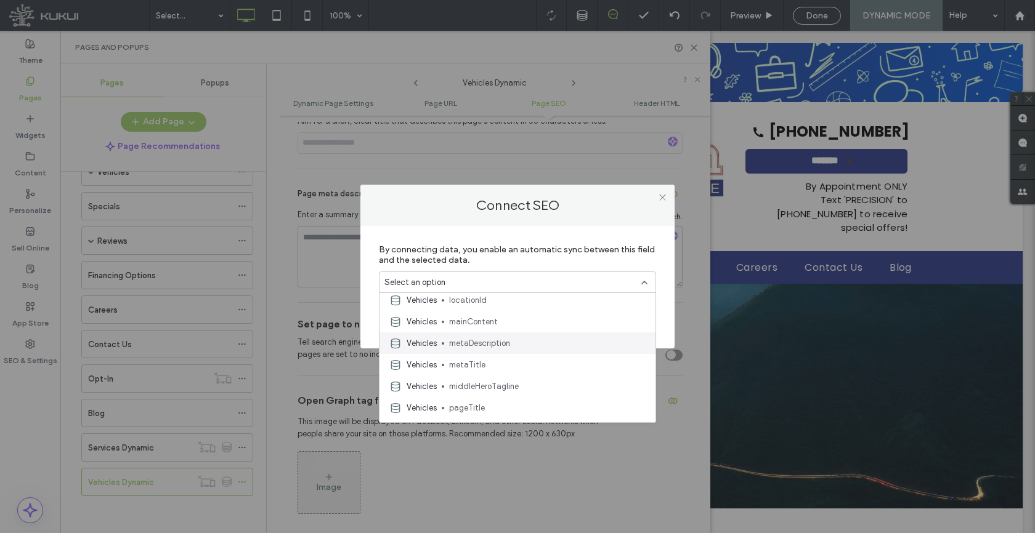
click at [488, 344] on span "metaDescription" at bounding box center [547, 343] width 196 height 12
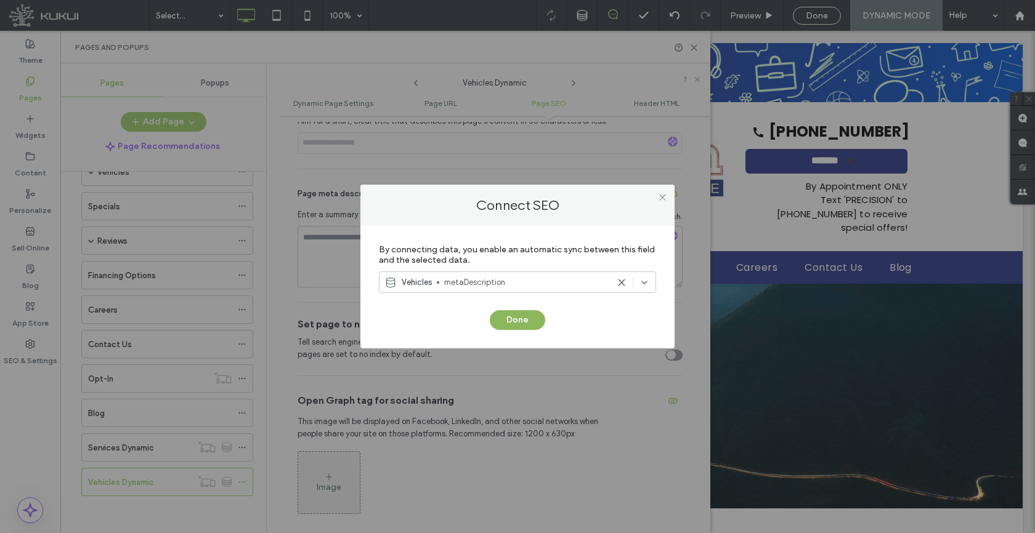
click at [522, 324] on button "Done" at bounding box center [517, 320] width 55 height 20
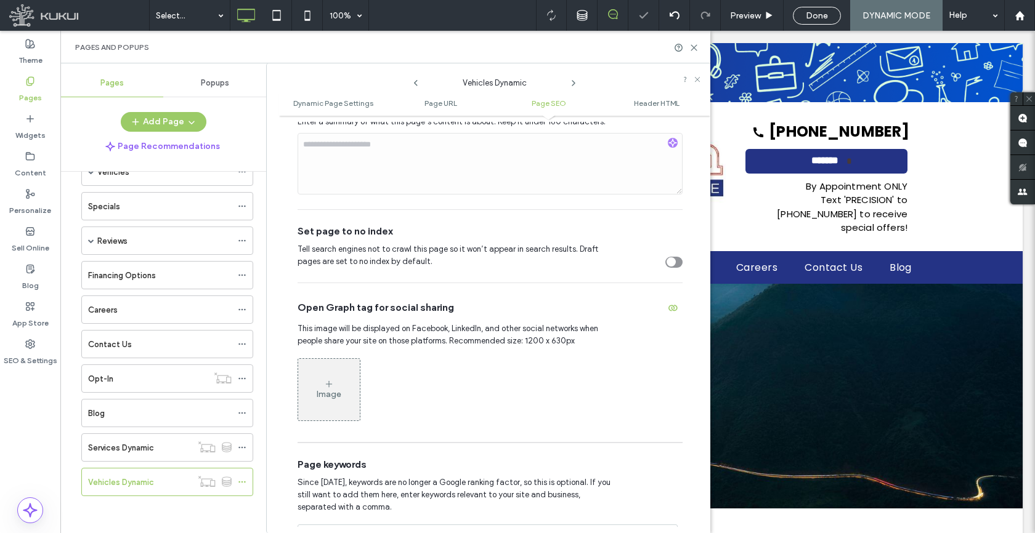
scroll to position [666, 0]
click at [668, 311] on icon "button" at bounding box center [673, 307] width 10 height 10
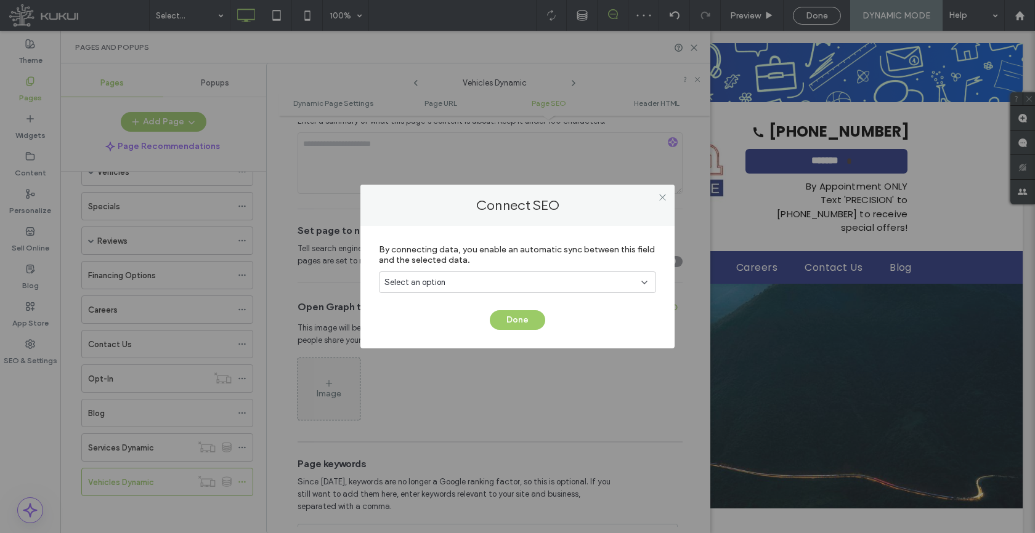
click at [462, 272] on div "Select an option" at bounding box center [517, 283] width 277 height 22
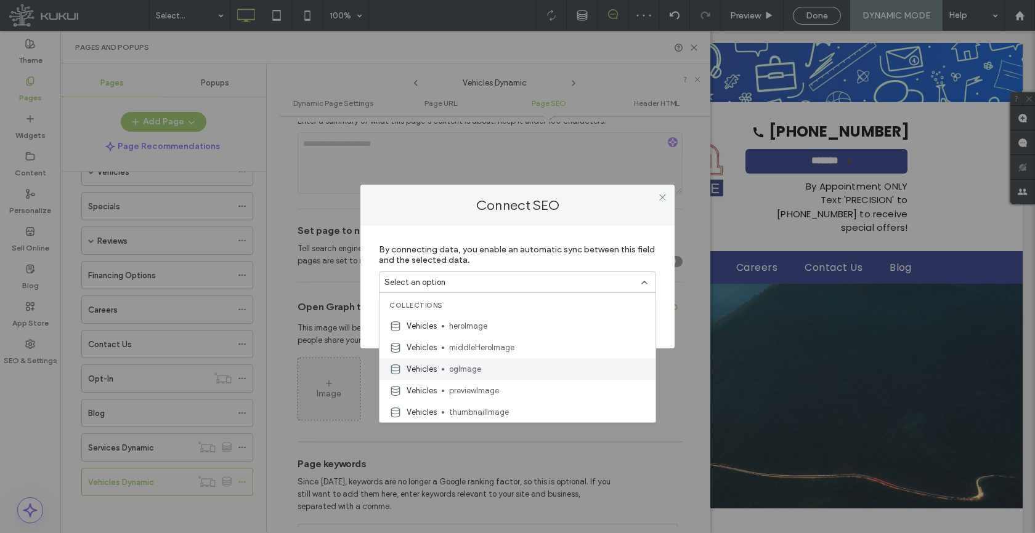
scroll to position [43, 0]
click at [484, 375] on div "Vehicles ogImage" at bounding box center [517, 369] width 276 height 22
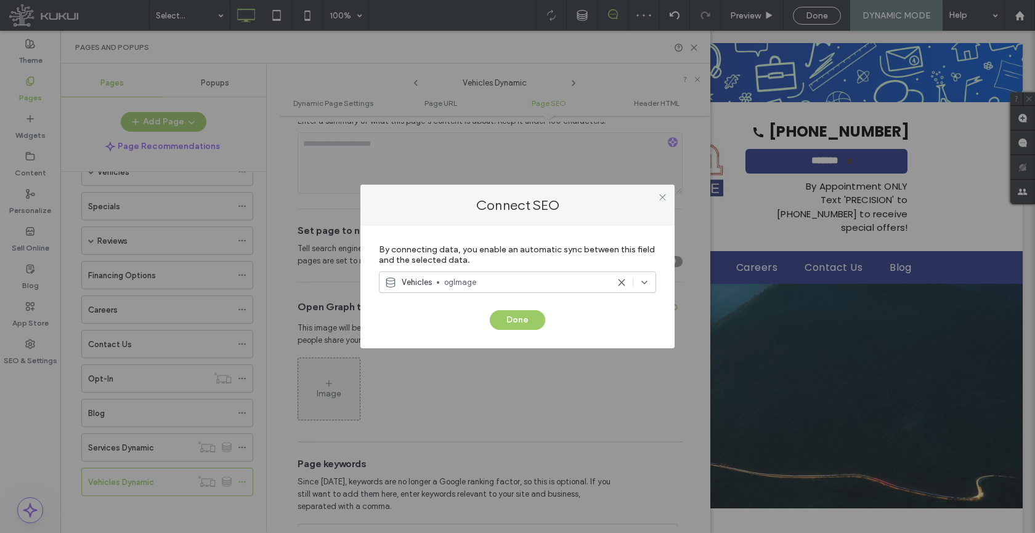
click at [533, 307] on div "Done" at bounding box center [517, 314] width 277 height 32
click at [528, 317] on button "Done" at bounding box center [517, 320] width 55 height 20
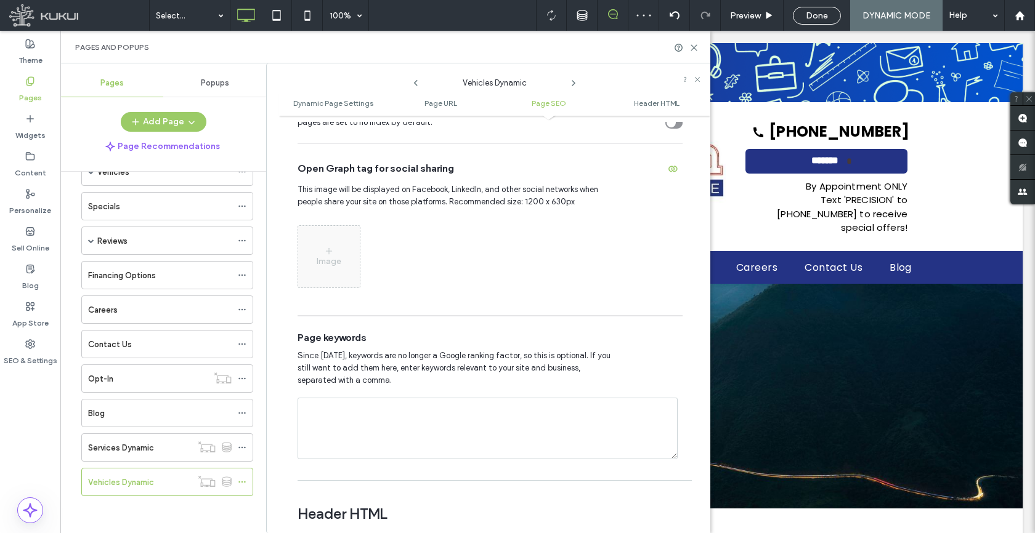
scroll to position [1148, 0]
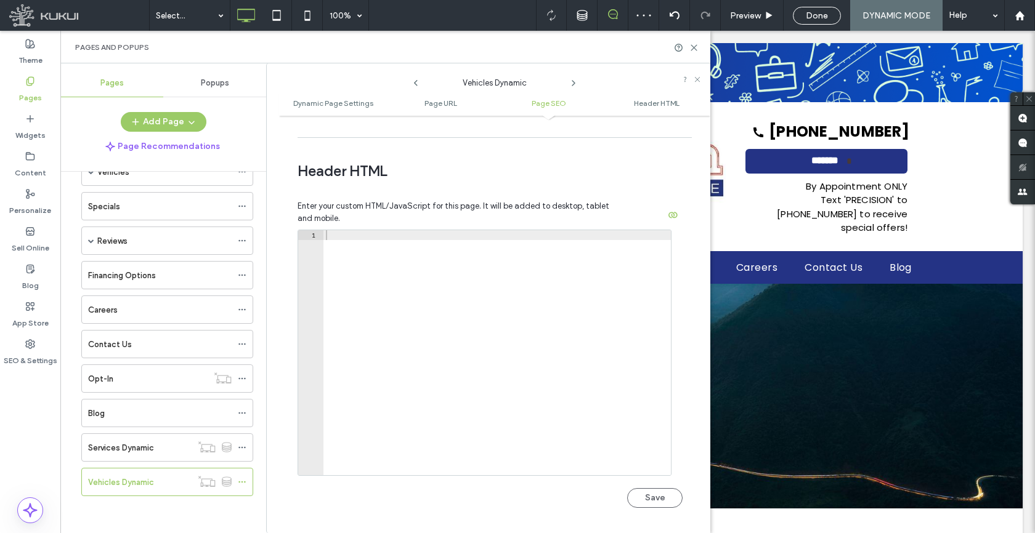
click at [369, 329] on div at bounding box center [496, 362] width 347 height 265
paste textarea "**********"
type textarea "**********"
click at [640, 500] on button "Save" at bounding box center [654, 498] width 55 height 20
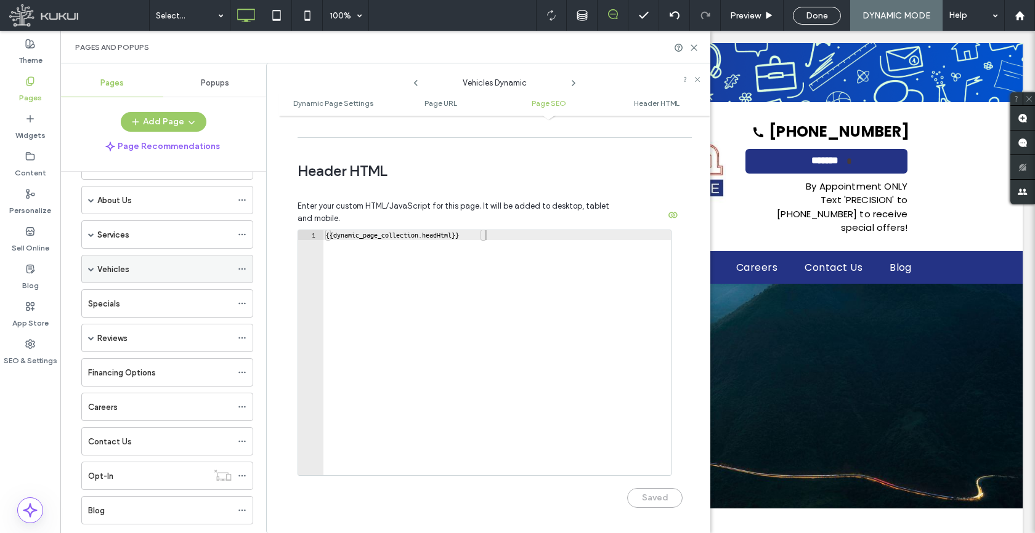
click at [244, 270] on icon at bounding box center [242, 269] width 9 height 9
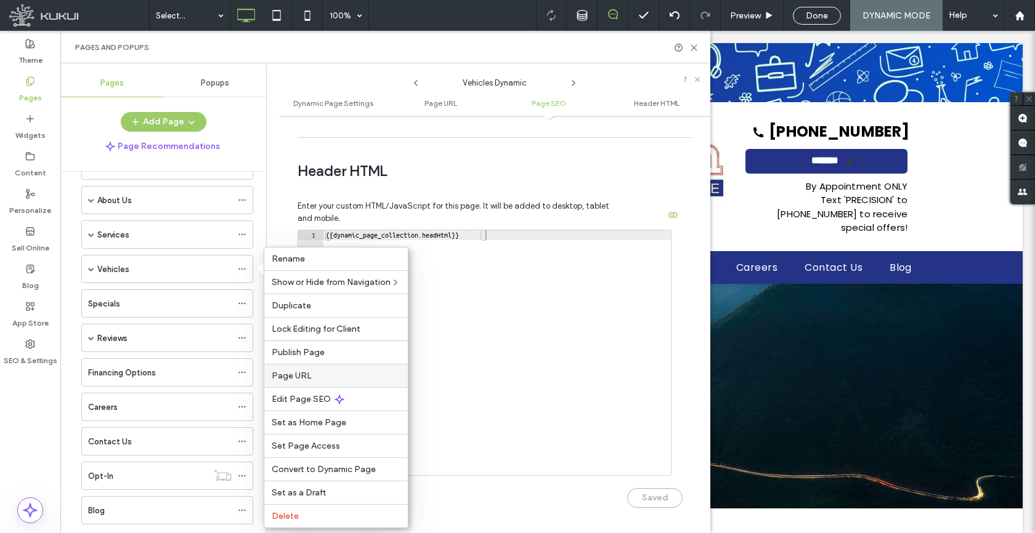
click at [310, 368] on div "Page URL" at bounding box center [335, 375] width 143 height 23
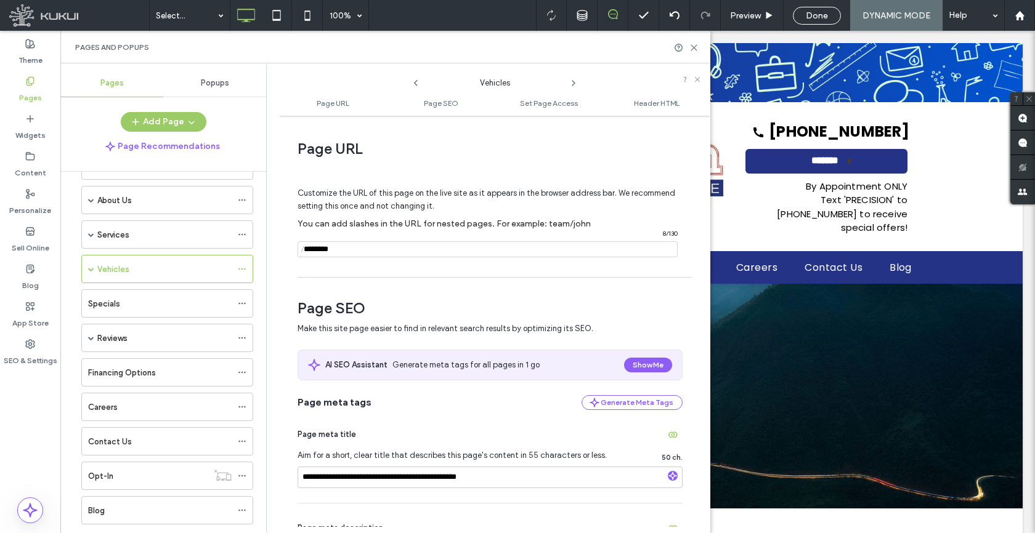
click at [408, 243] on input "notEmpty" at bounding box center [487, 249] width 380 height 16
click at [407, 244] on input "notEmpty" at bounding box center [487, 249] width 380 height 16
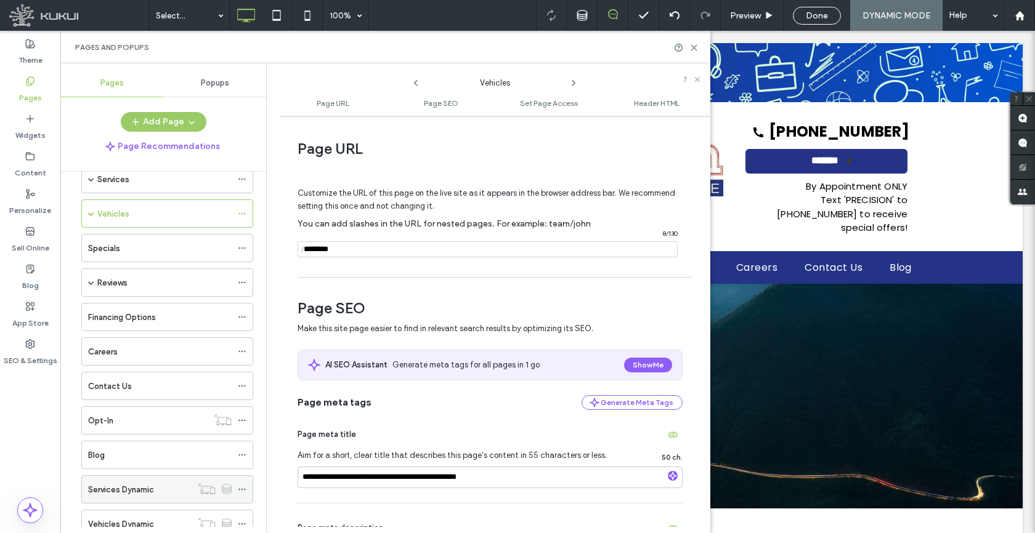
scroll to position [139, 0]
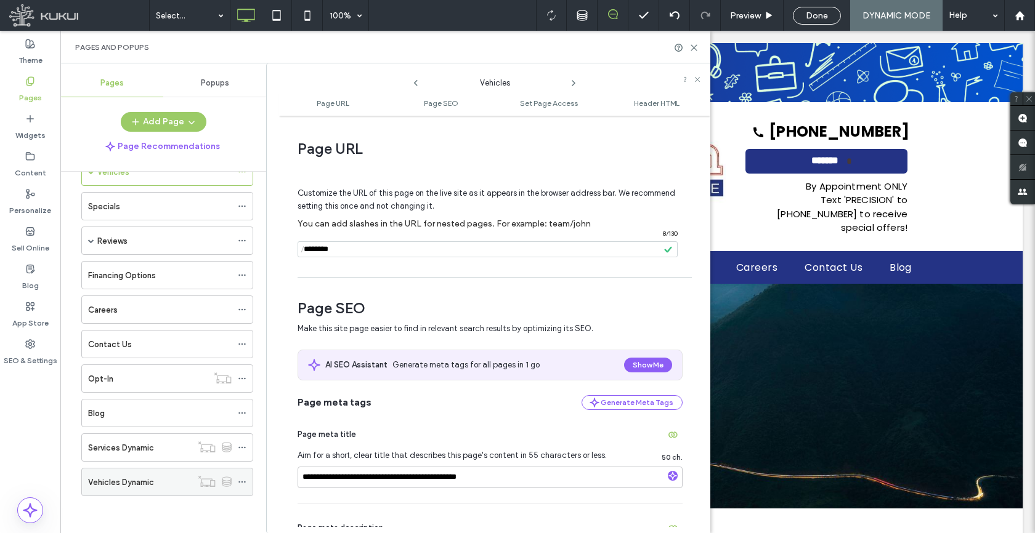
click at [246, 480] on icon at bounding box center [242, 482] width 9 height 9
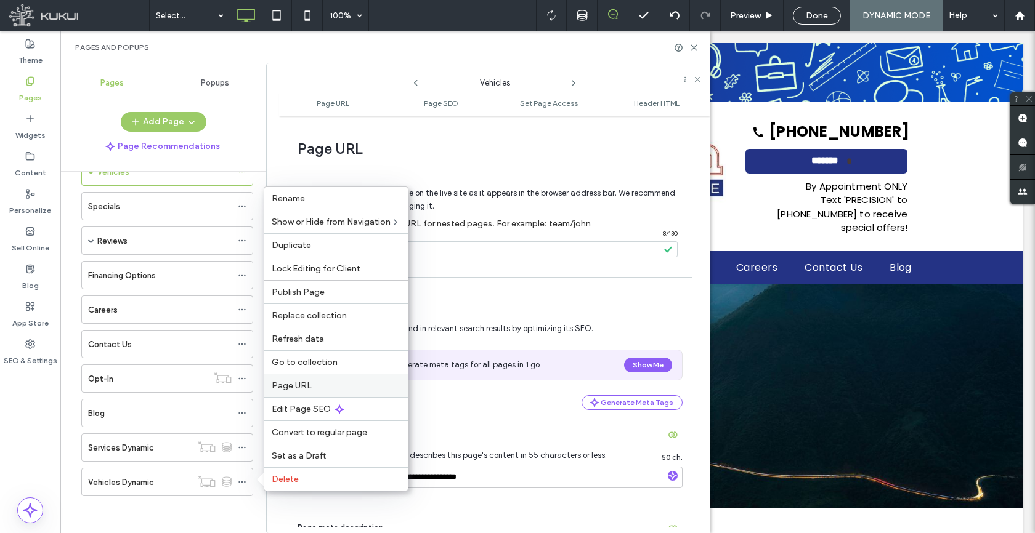
click at [294, 385] on span "Page URL" at bounding box center [292, 386] width 40 height 10
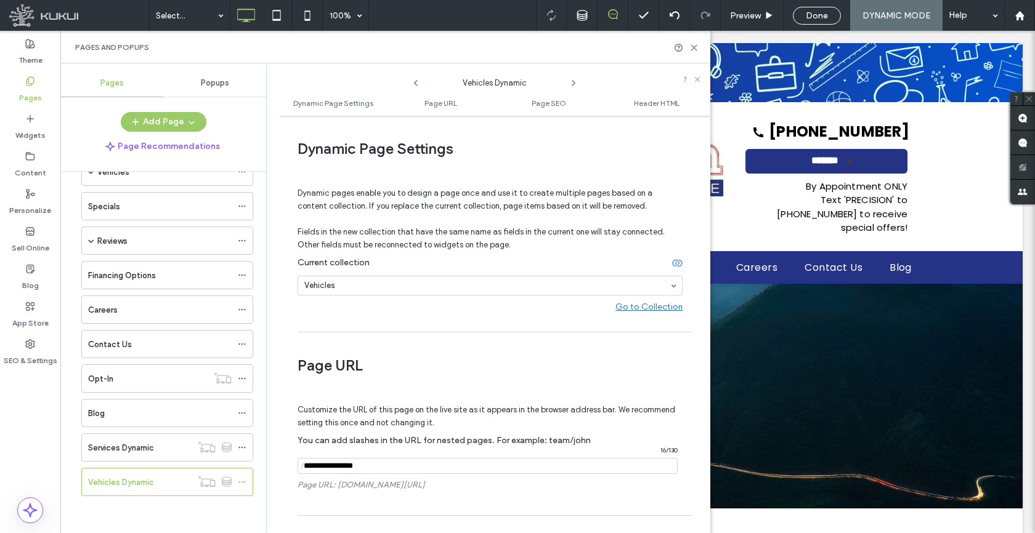
click at [378, 464] on input "notEmpty" at bounding box center [487, 466] width 380 height 16
paste input "********"
type input "********"
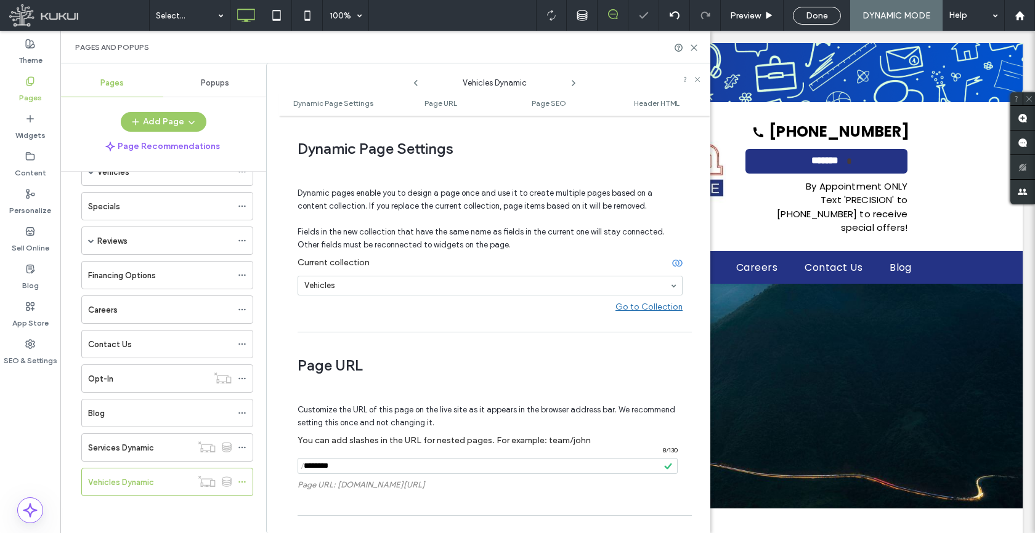
click at [417, 429] on span "Customize the URL of this page on the live site as it appears in the browser ad…" at bounding box center [485, 416] width 377 height 42
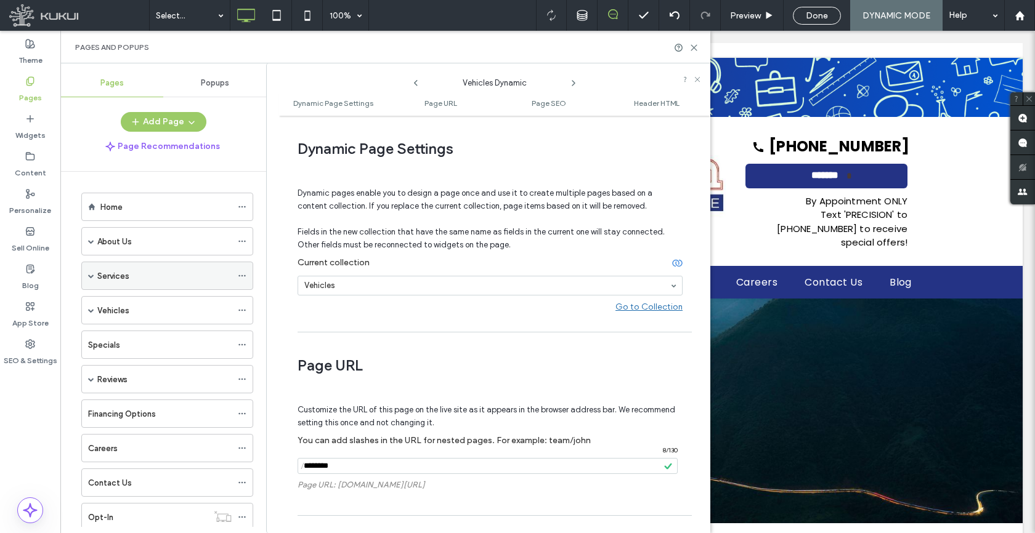
click at [242, 273] on icon at bounding box center [242, 276] width 9 height 9
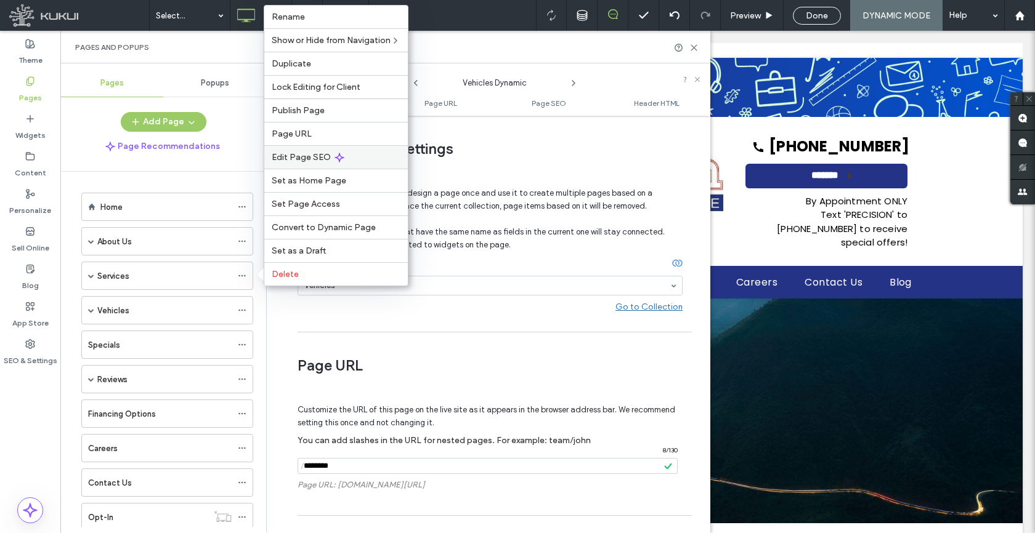
click at [331, 154] on div "Edit Page SEO" at bounding box center [335, 156] width 143 height 23
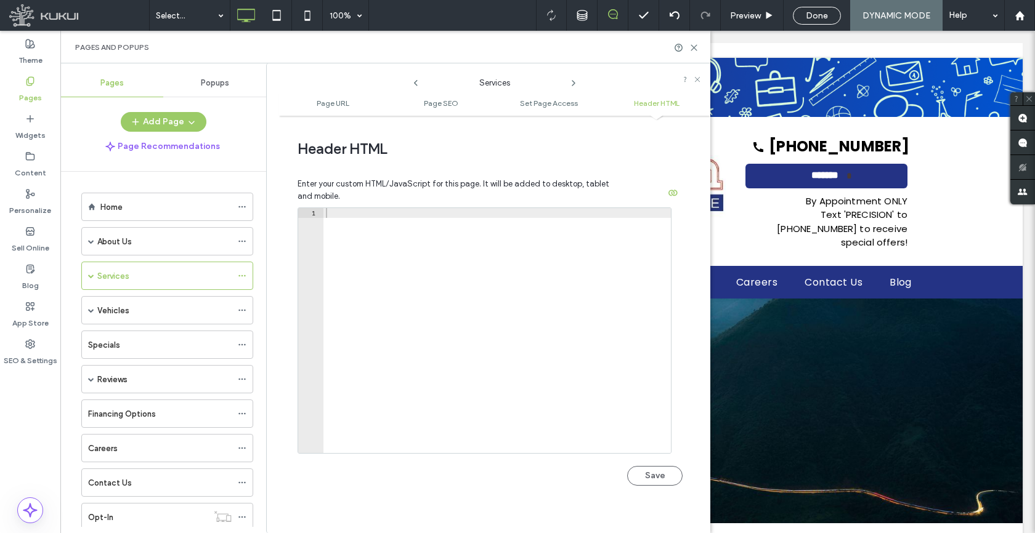
scroll to position [958, 0]
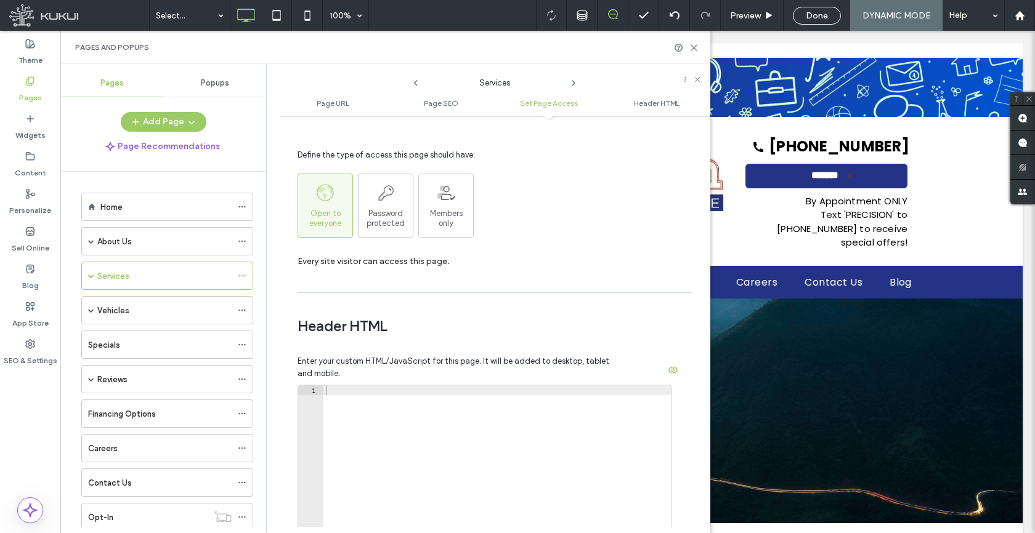
click at [434, 381] on div "Enter your custom HTML/JavaScript for this page. It will be added to desktop, t…" at bounding box center [489, 516] width 385 height 350
drag, startPoint x: 437, startPoint y: 391, endPoint x: 443, endPoint y: 395, distance: 7.2
click at [437, 392] on div at bounding box center [496, 518] width 347 height 265
paste textarea "**********"
type textarea "**********"
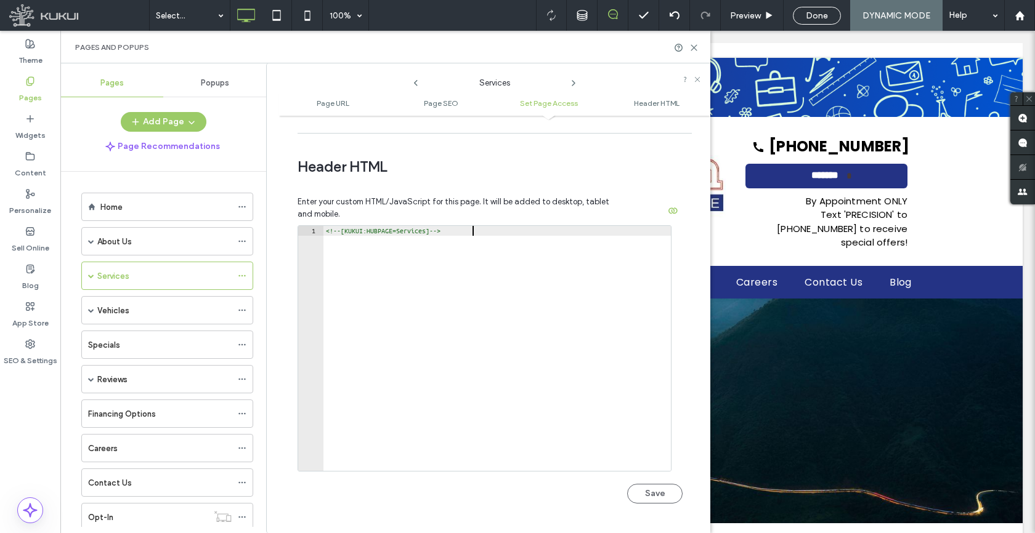
scroll to position [1136, 0]
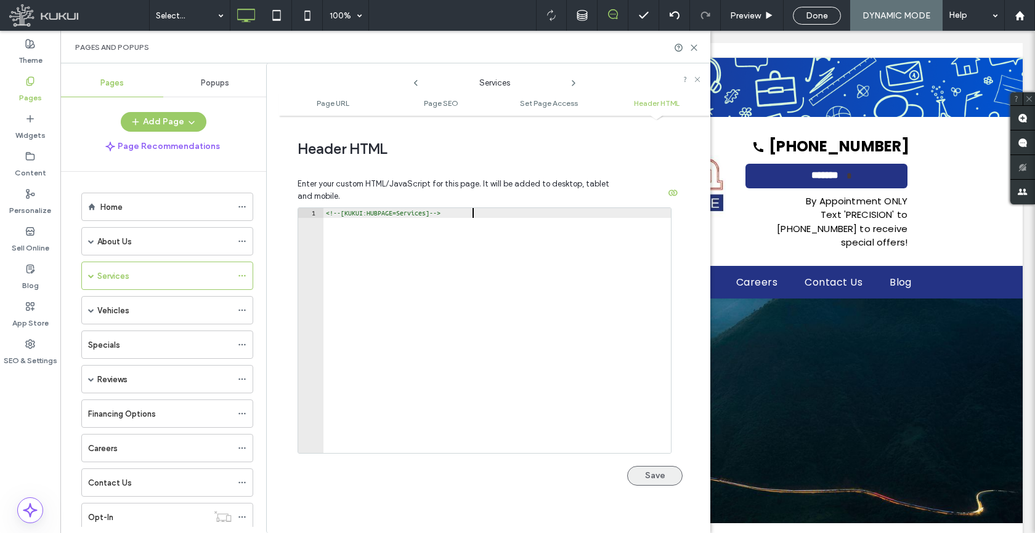
click at [646, 477] on button "Save" at bounding box center [654, 476] width 55 height 20
click at [238, 311] on icon at bounding box center [242, 310] width 9 height 9
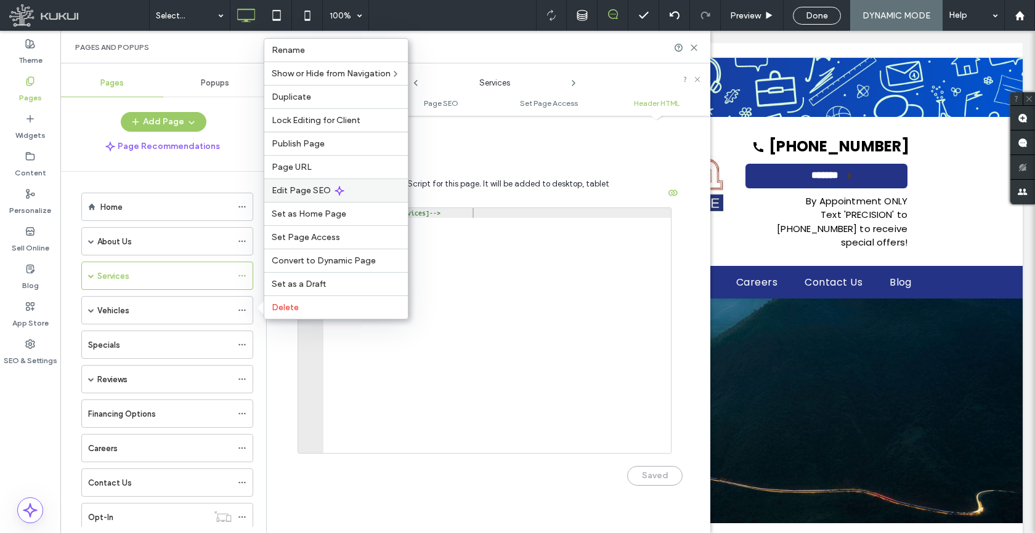
click at [325, 189] on span "Edit Page SEO" at bounding box center [301, 190] width 59 height 10
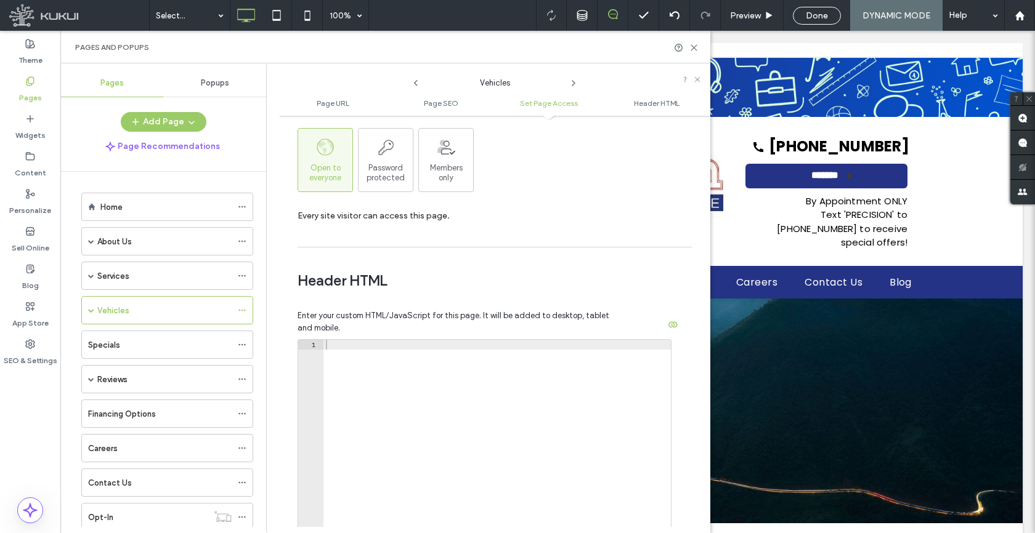
click at [458, 358] on div at bounding box center [496, 472] width 347 height 265
paste textarea "**********"
type textarea "**********"
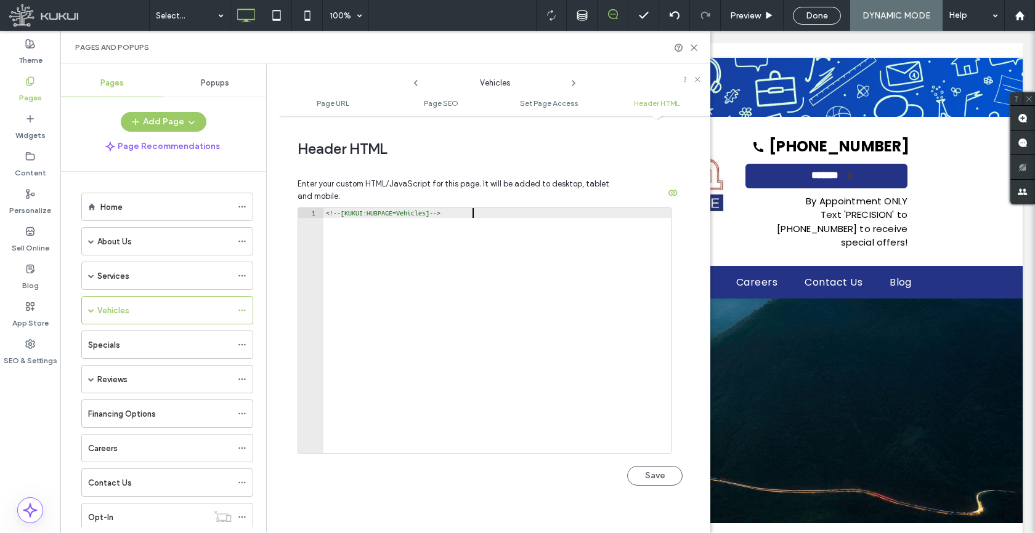
click at [645, 491] on div "**********" at bounding box center [489, 353] width 385 height 291
click at [644, 482] on button "Save" at bounding box center [654, 476] width 55 height 20
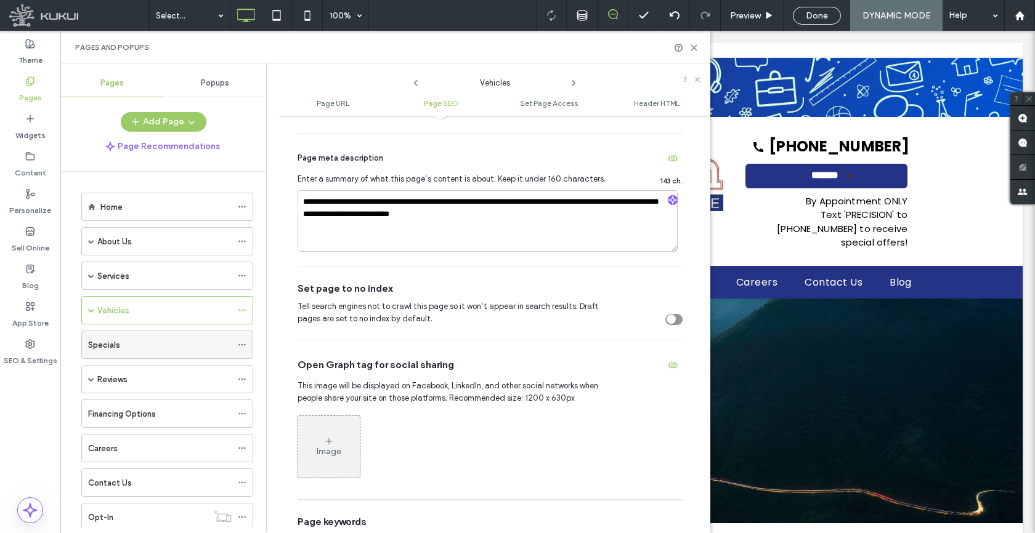
scroll to position [152, 0]
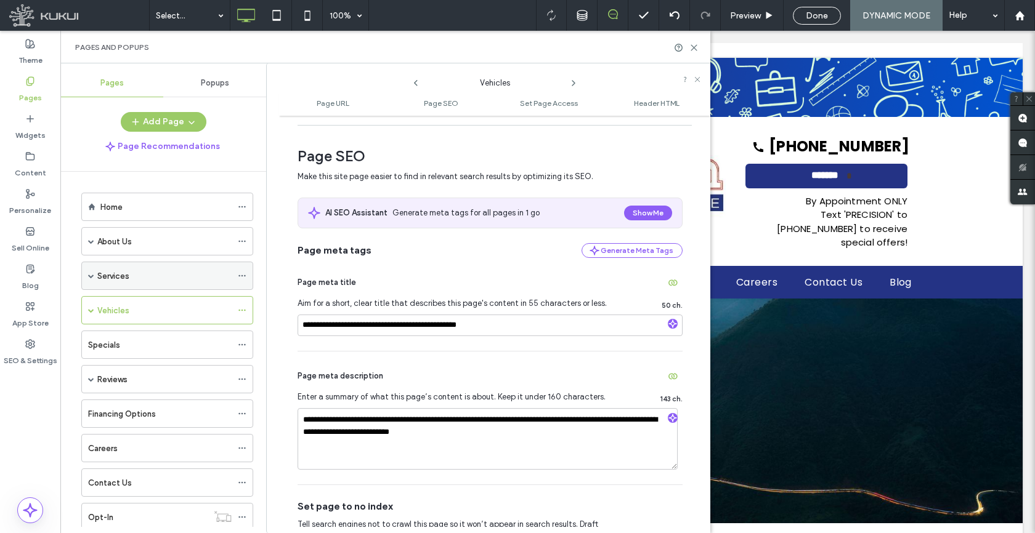
click at [91, 276] on span at bounding box center [91, 276] width 6 height 6
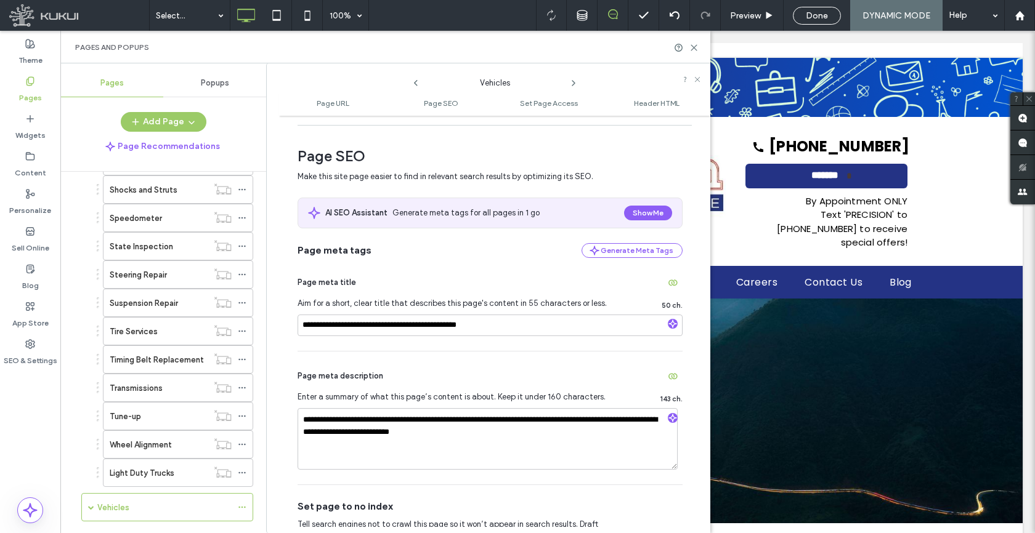
scroll to position [498, 0]
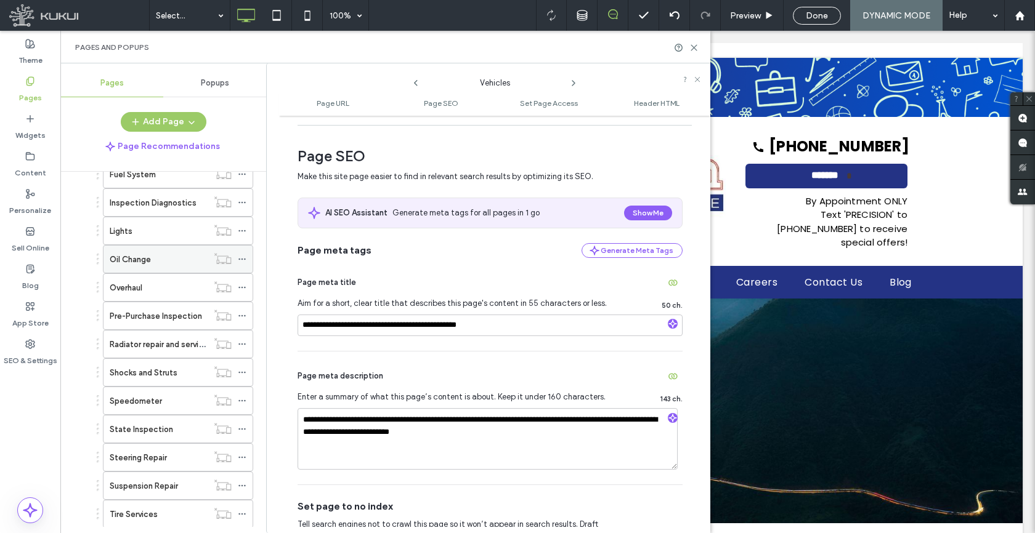
click at [243, 261] on icon at bounding box center [242, 259] width 9 height 9
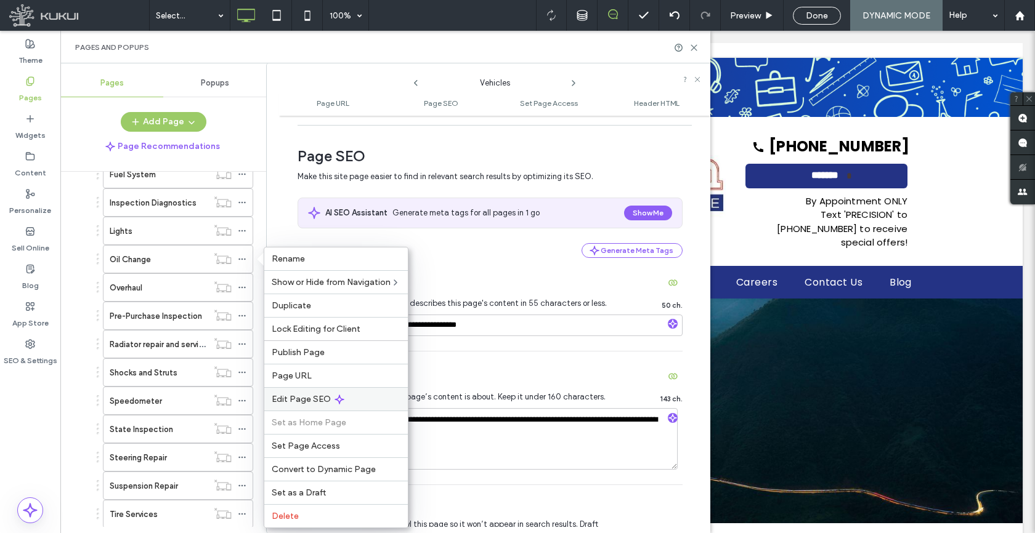
click at [309, 404] on span "Edit Page SEO" at bounding box center [301, 399] width 59 height 10
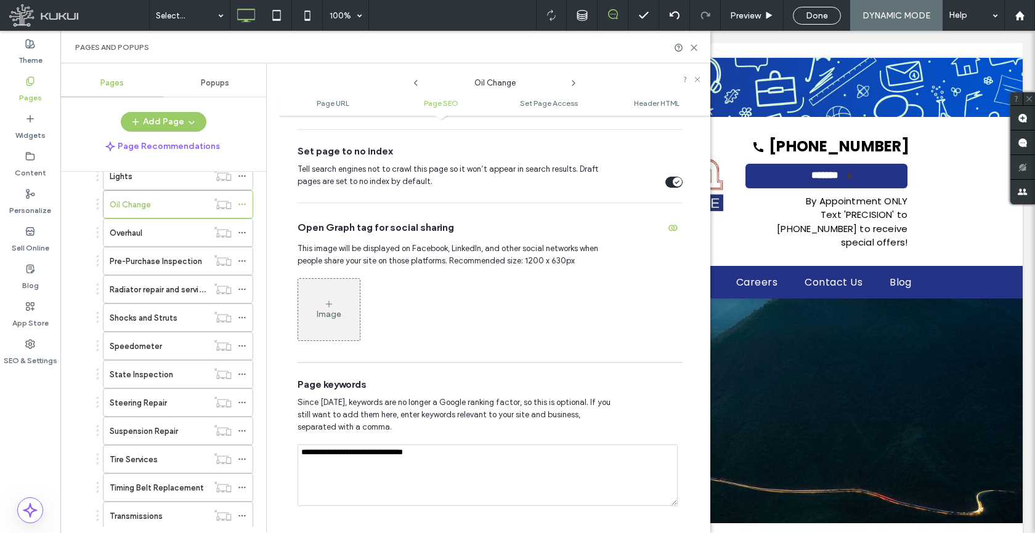
scroll to position [457, 0]
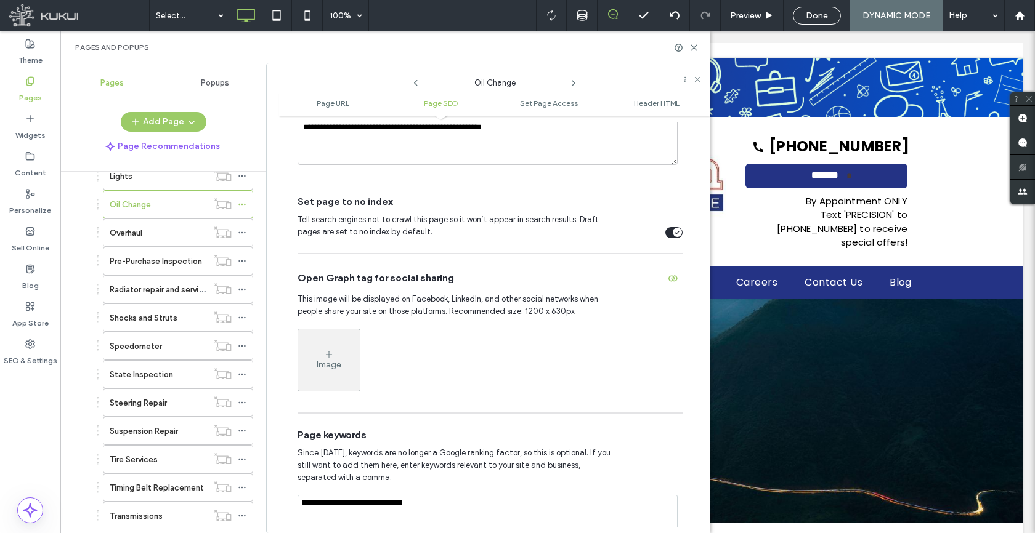
click at [673, 237] on div "toggle" at bounding box center [676, 232] width 9 height 9
